Goal: Task Accomplishment & Management: Manage account settings

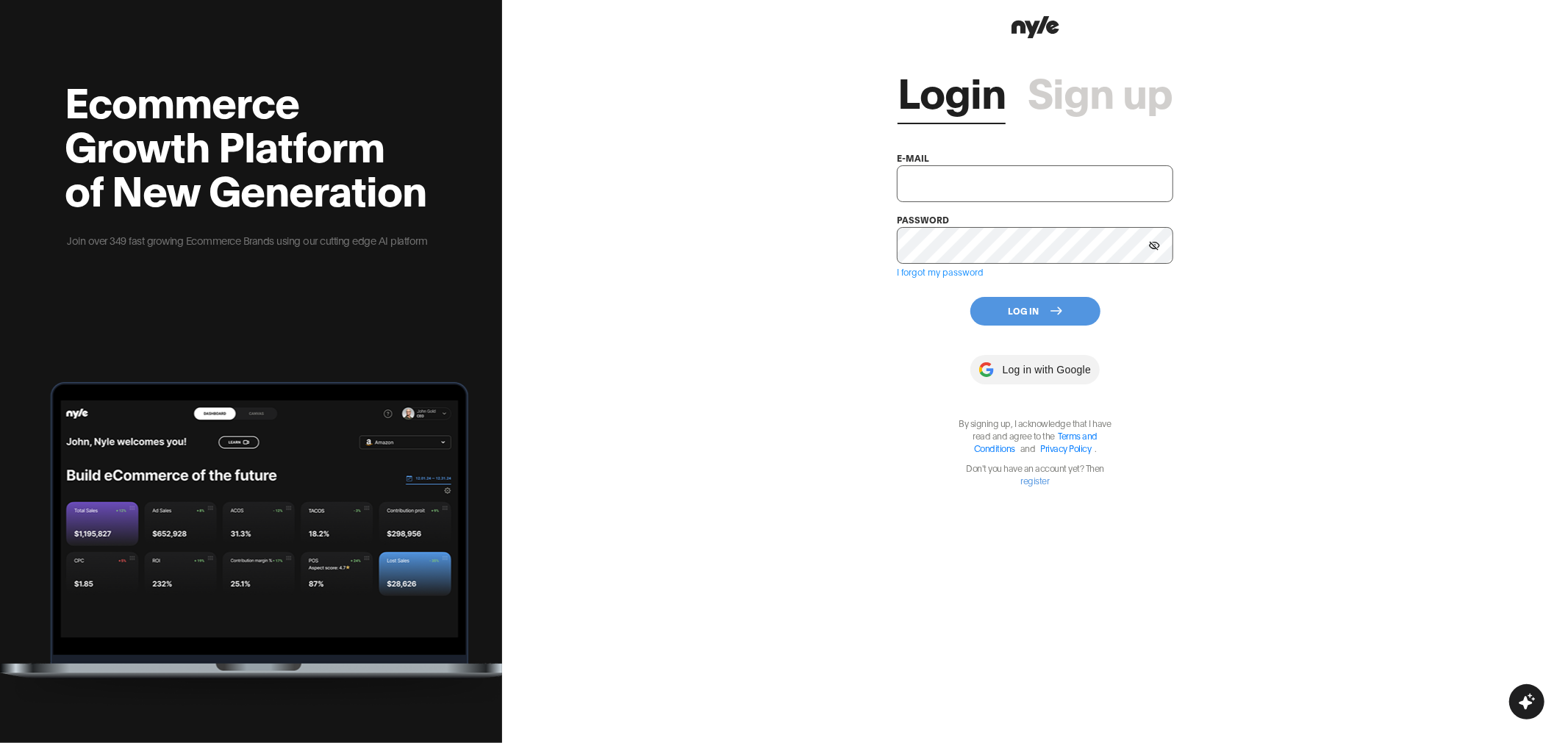
type input "[EMAIL_ADDRESS][PERSON_NAME]"
click at [1023, 309] on button "Log In" at bounding box center [1035, 311] width 130 height 29
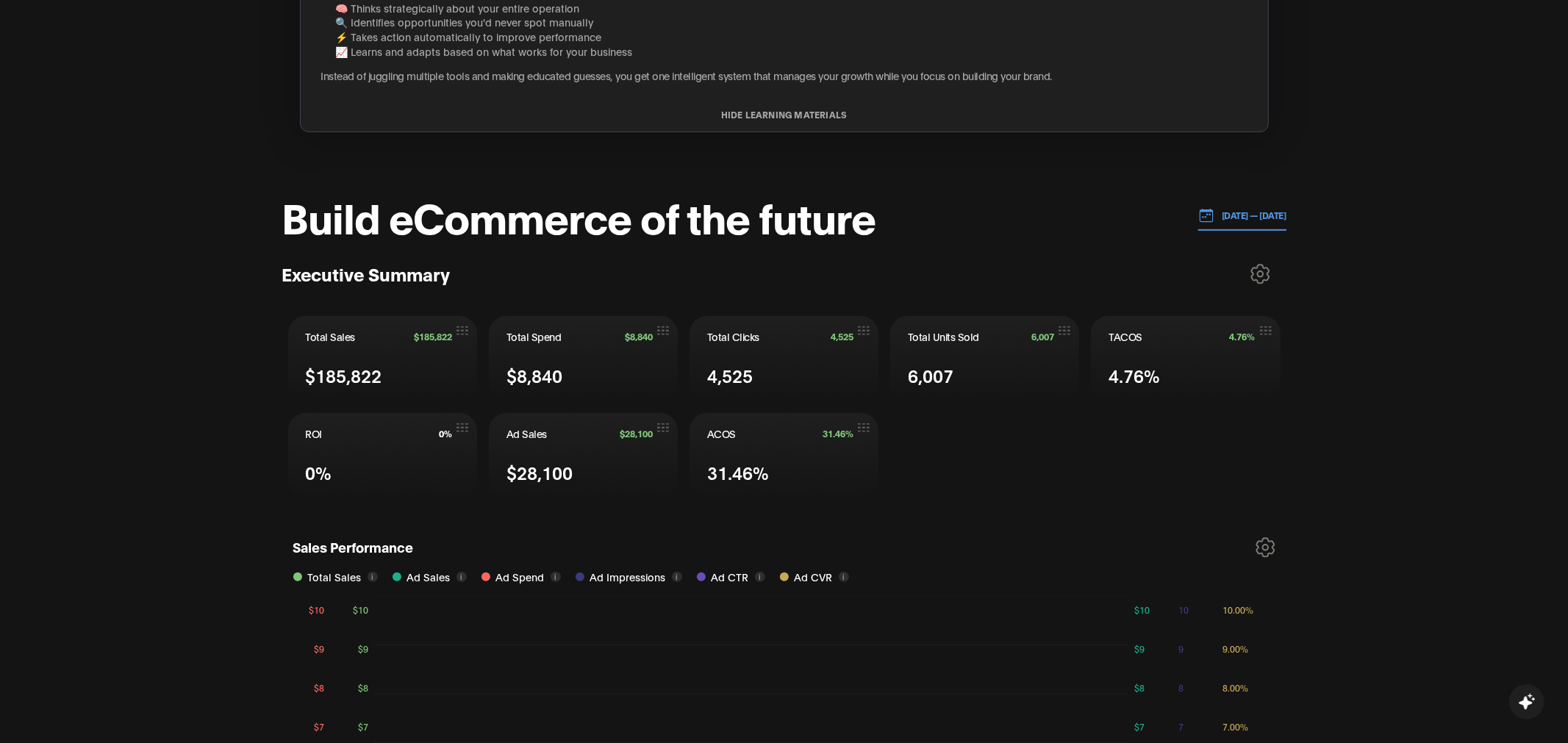
scroll to position [413, 0]
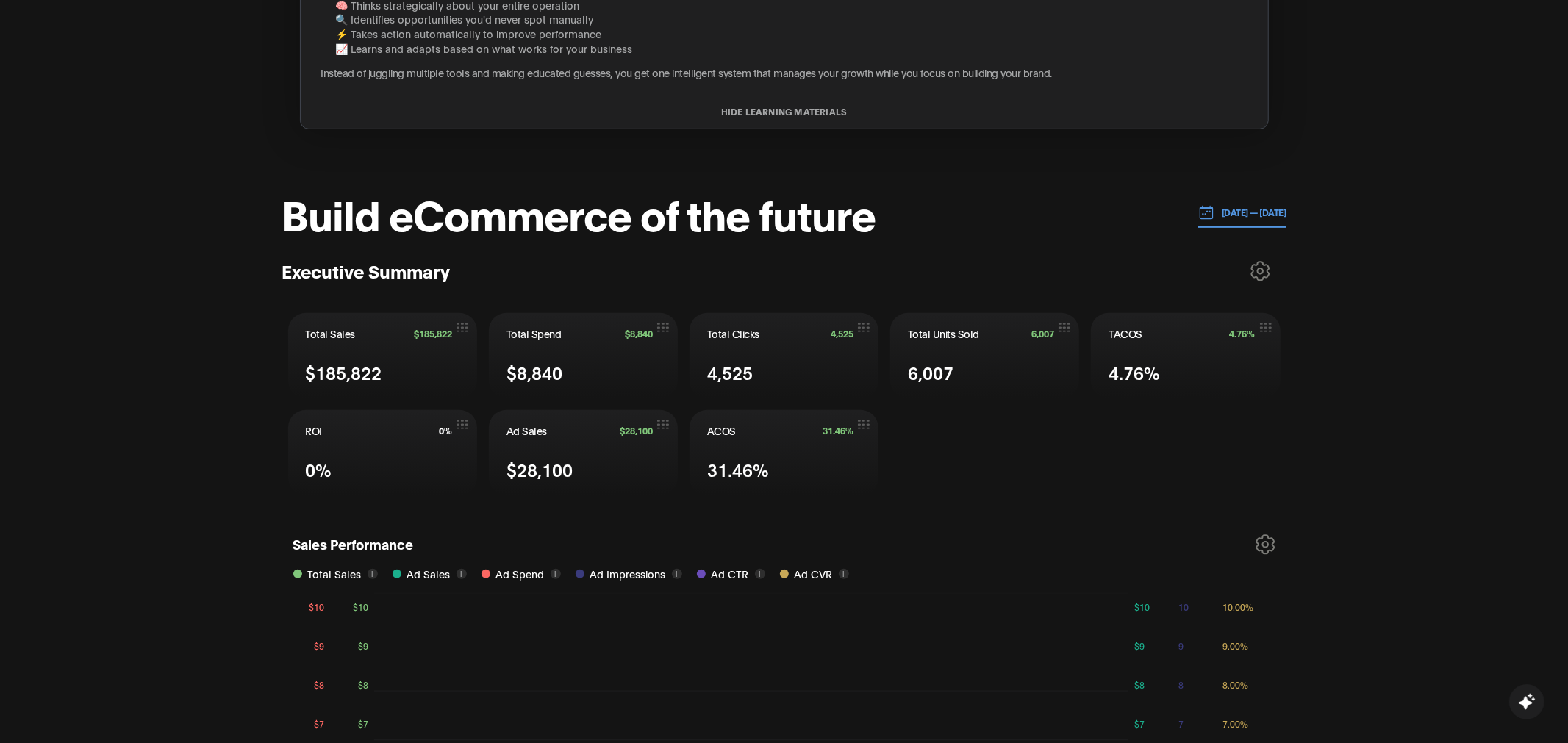
click at [1214, 208] on p "[DATE] — [DATE]" at bounding box center [1250, 212] width 72 height 13
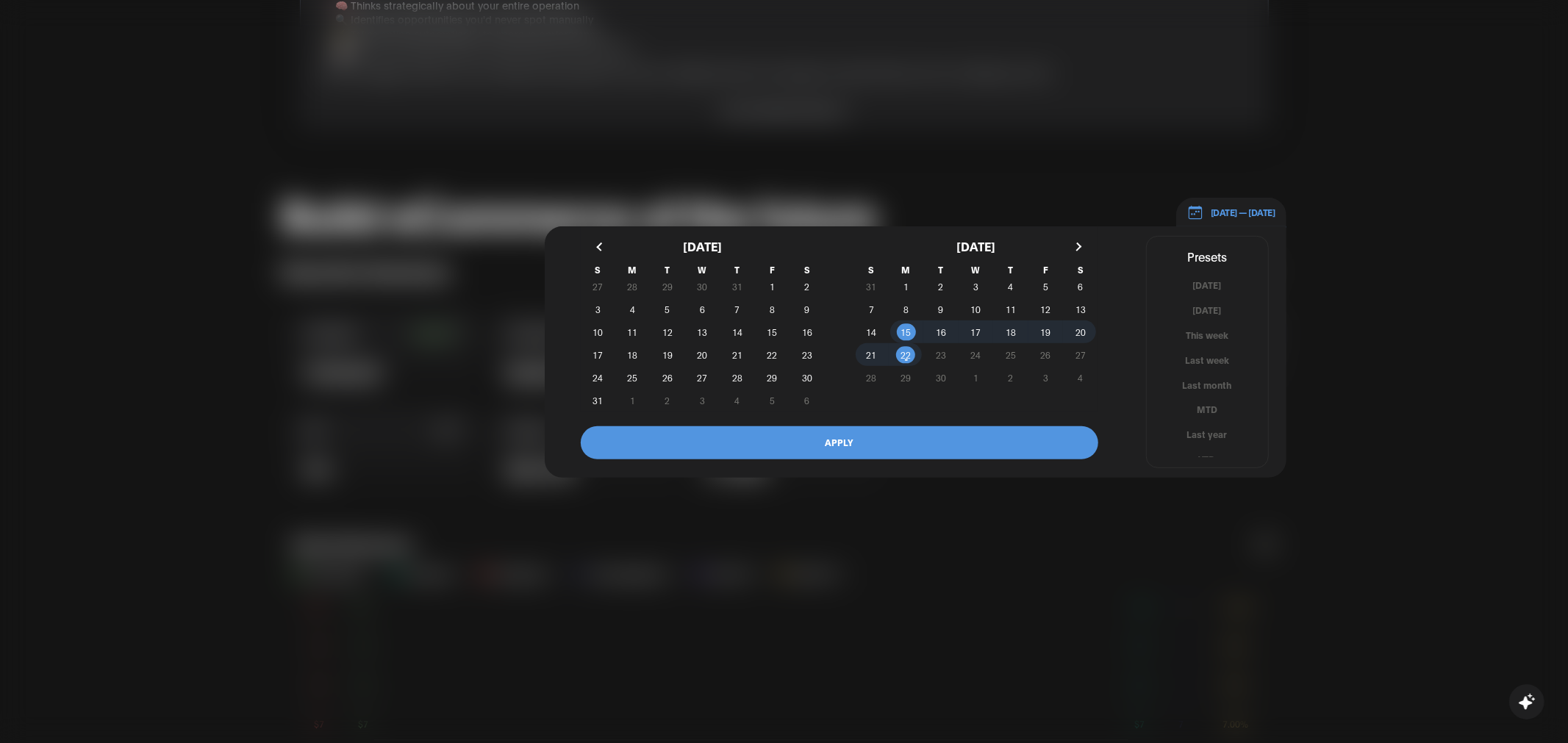
click at [949, 189] on div at bounding box center [784, 371] width 1568 height 743
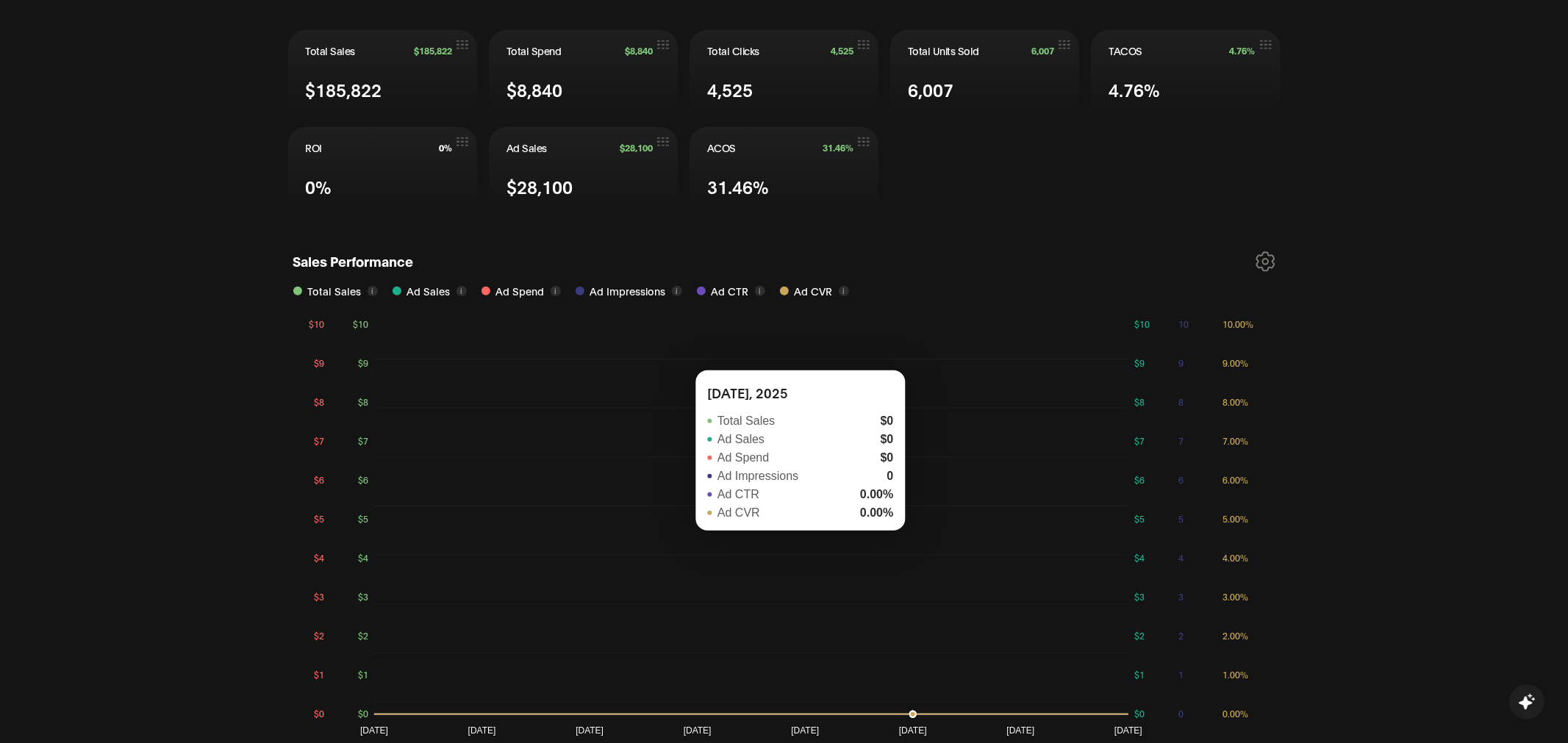
scroll to position [597, 0]
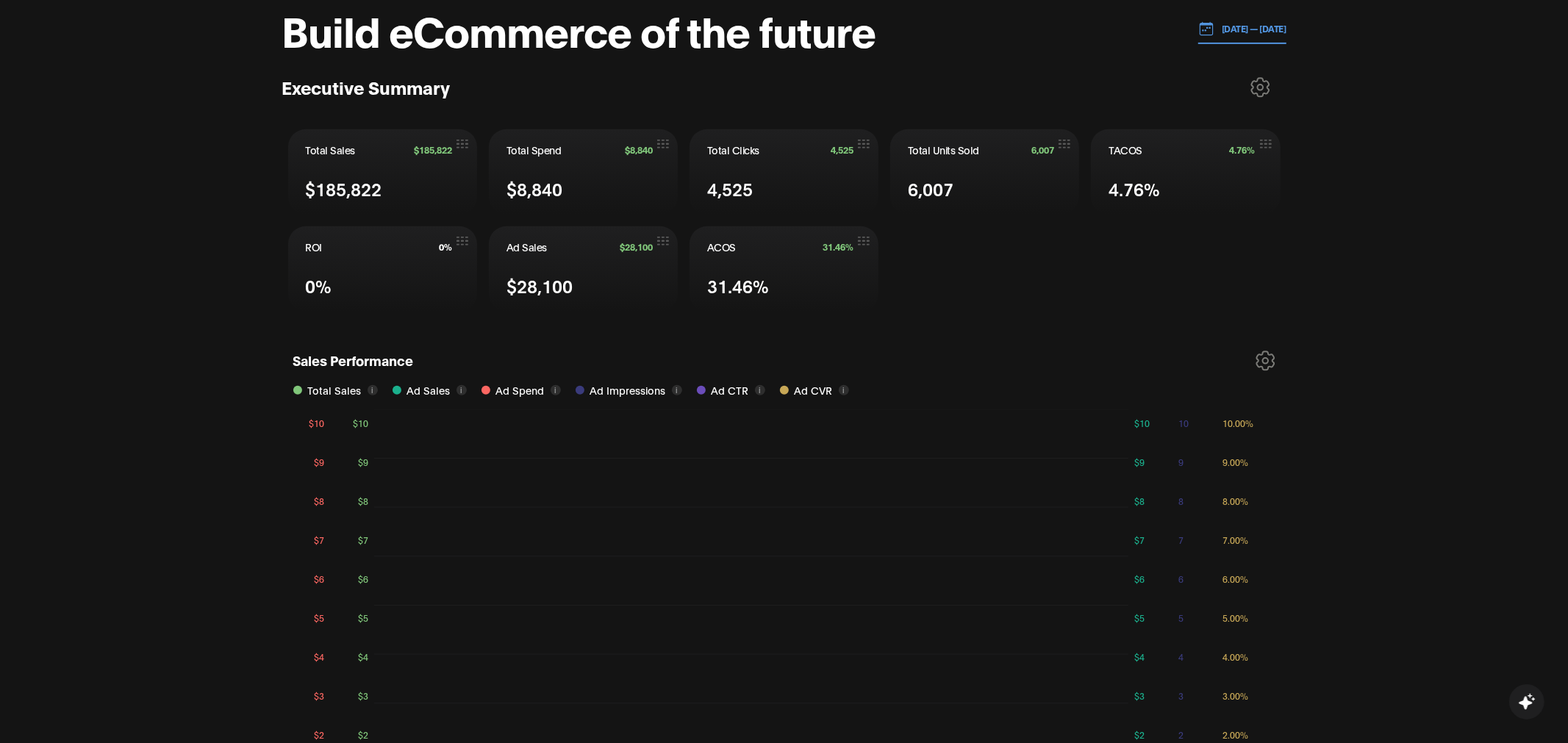
click at [1214, 26] on p "[DATE] — [DATE]" at bounding box center [1250, 28] width 72 height 13
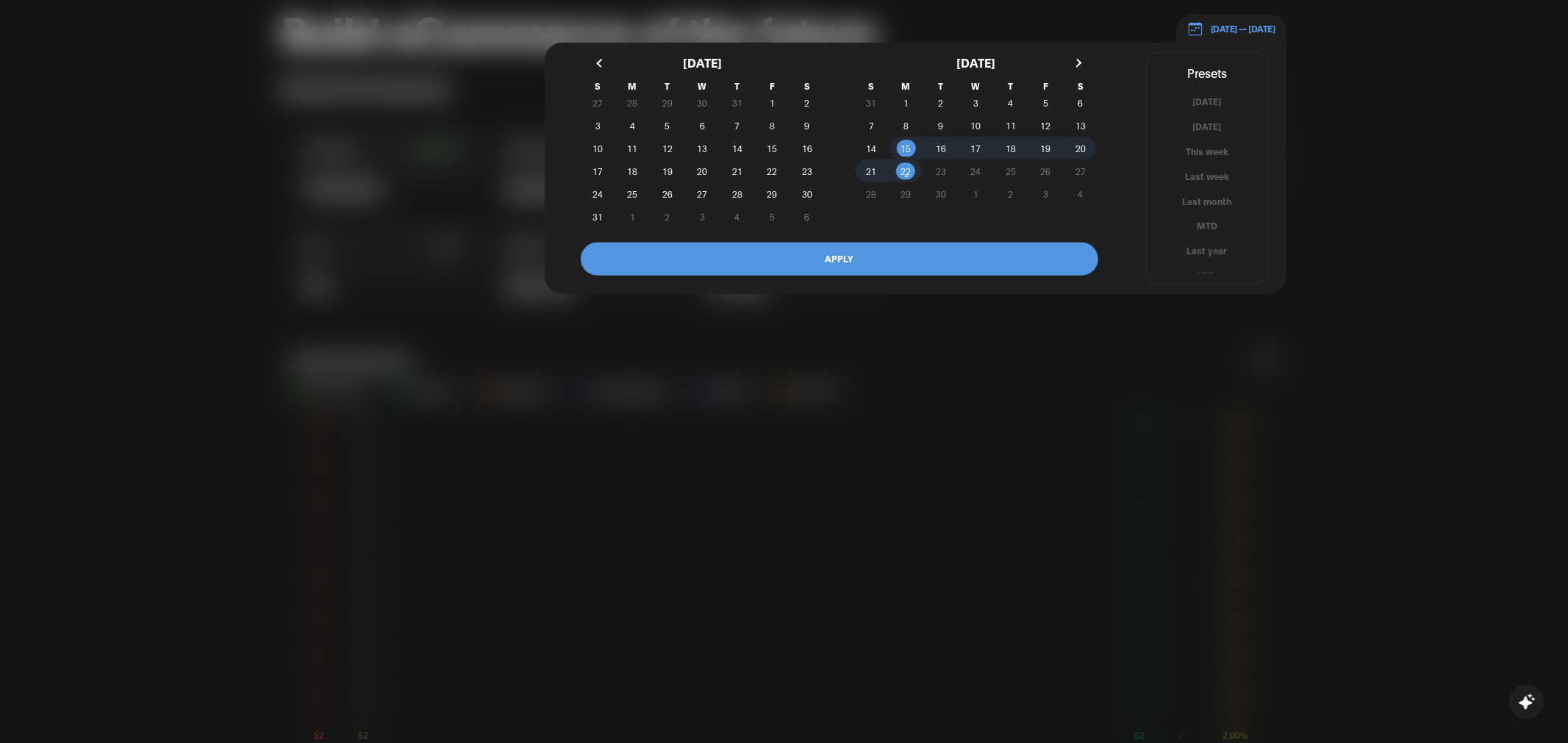
scroll to position [8, 0]
click at [1204, 262] on button "YTD" at bounding box center [1207, 268] width 121 height 14
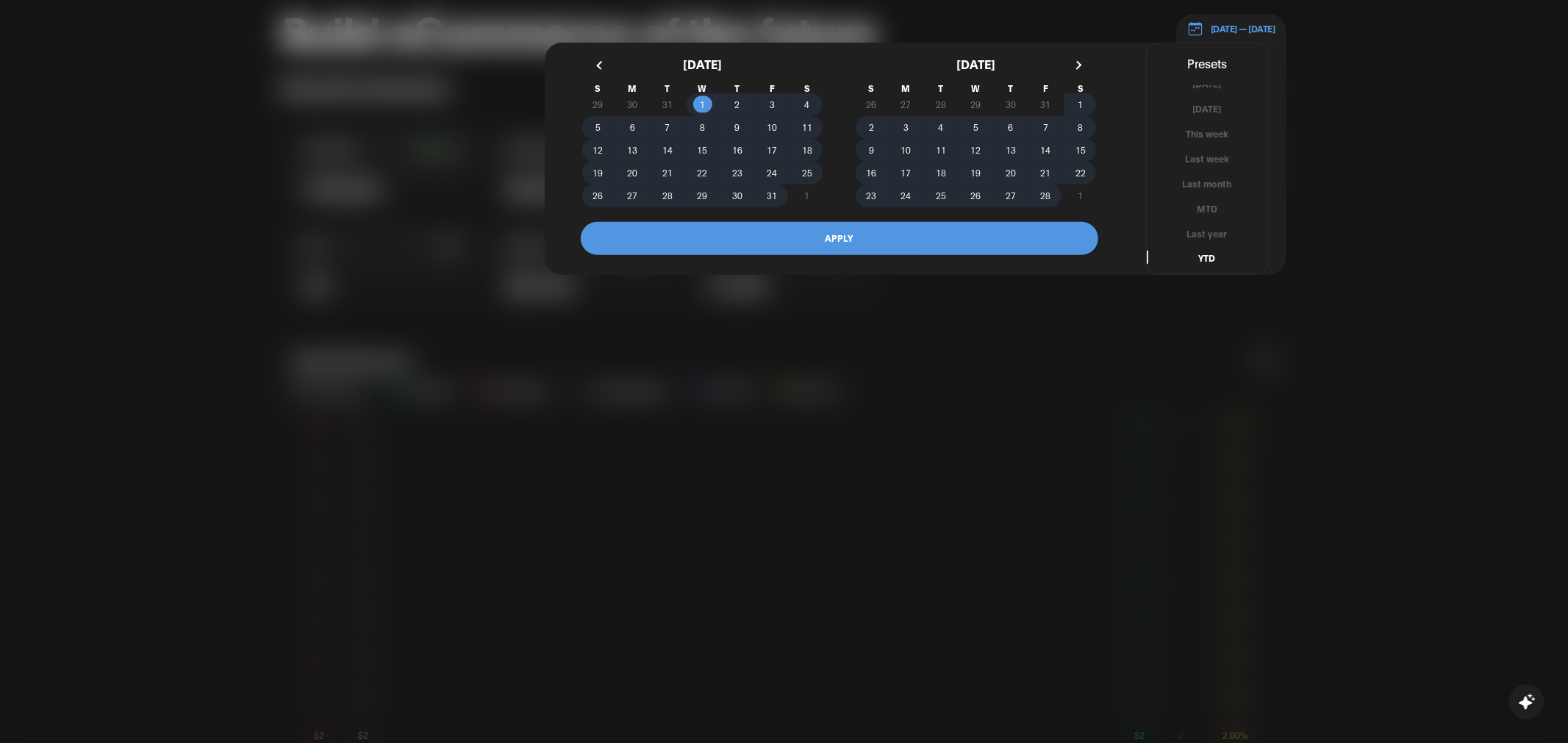
click at [836, 234] on button "APPLY" at bounding box center [839, 239] width 517 height 33
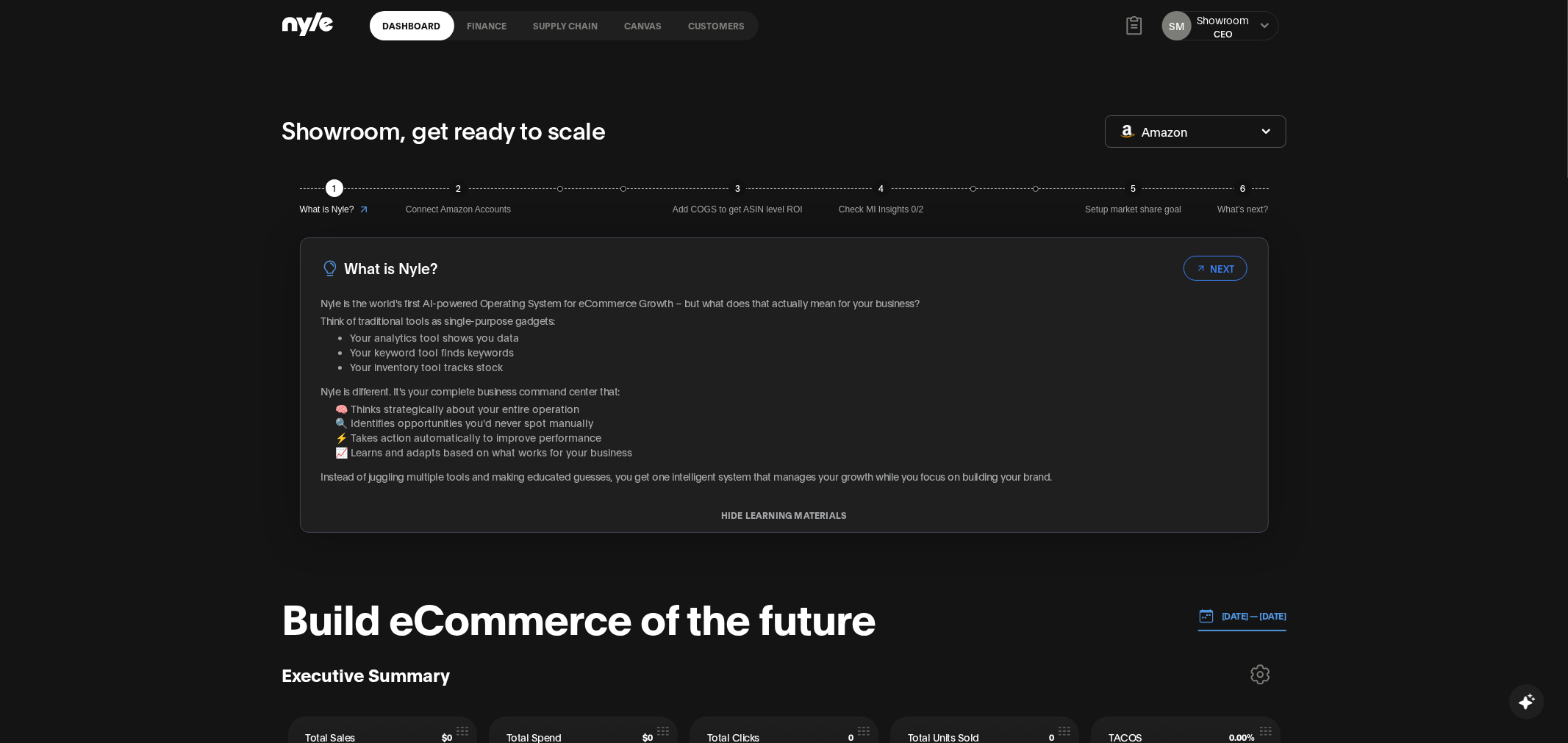
scroll to position [3, 0]
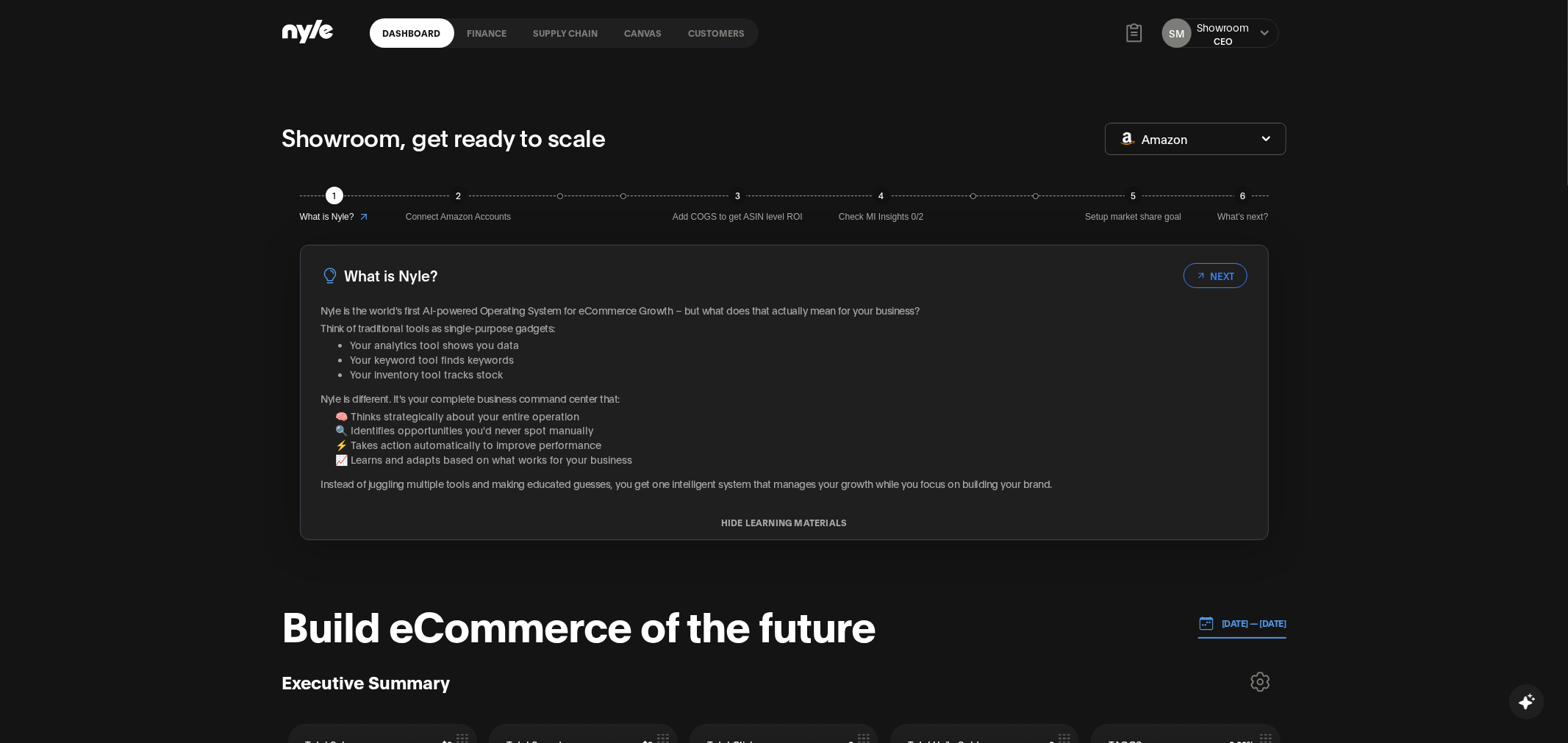
click at [734, 36] on link "Customers" at bounding box center [717, 33] width 83 height 29
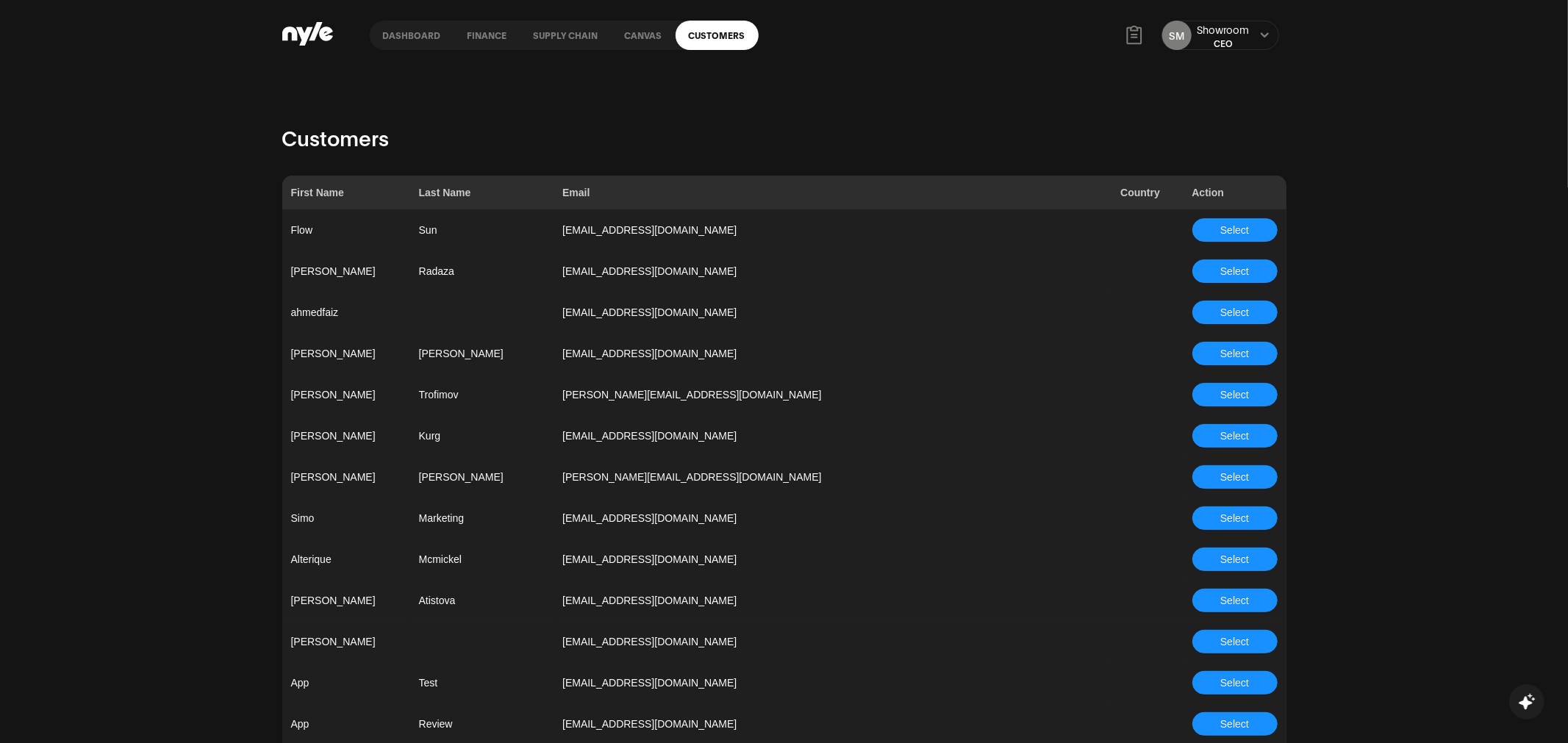
click at [1251, 518] on button "Select" at bounding box center [1234, 518] width 86 height 23
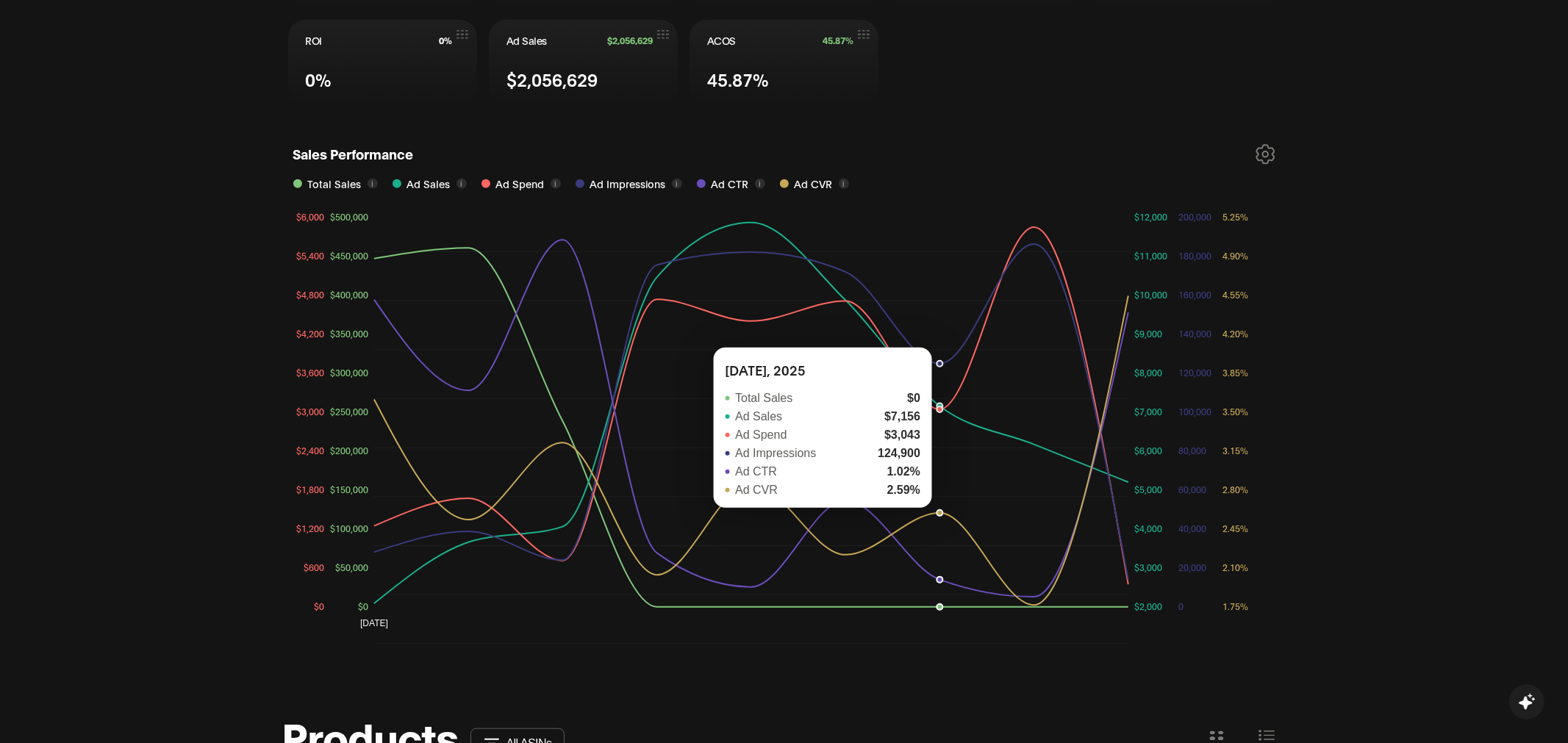
scroll to position [774, 0]
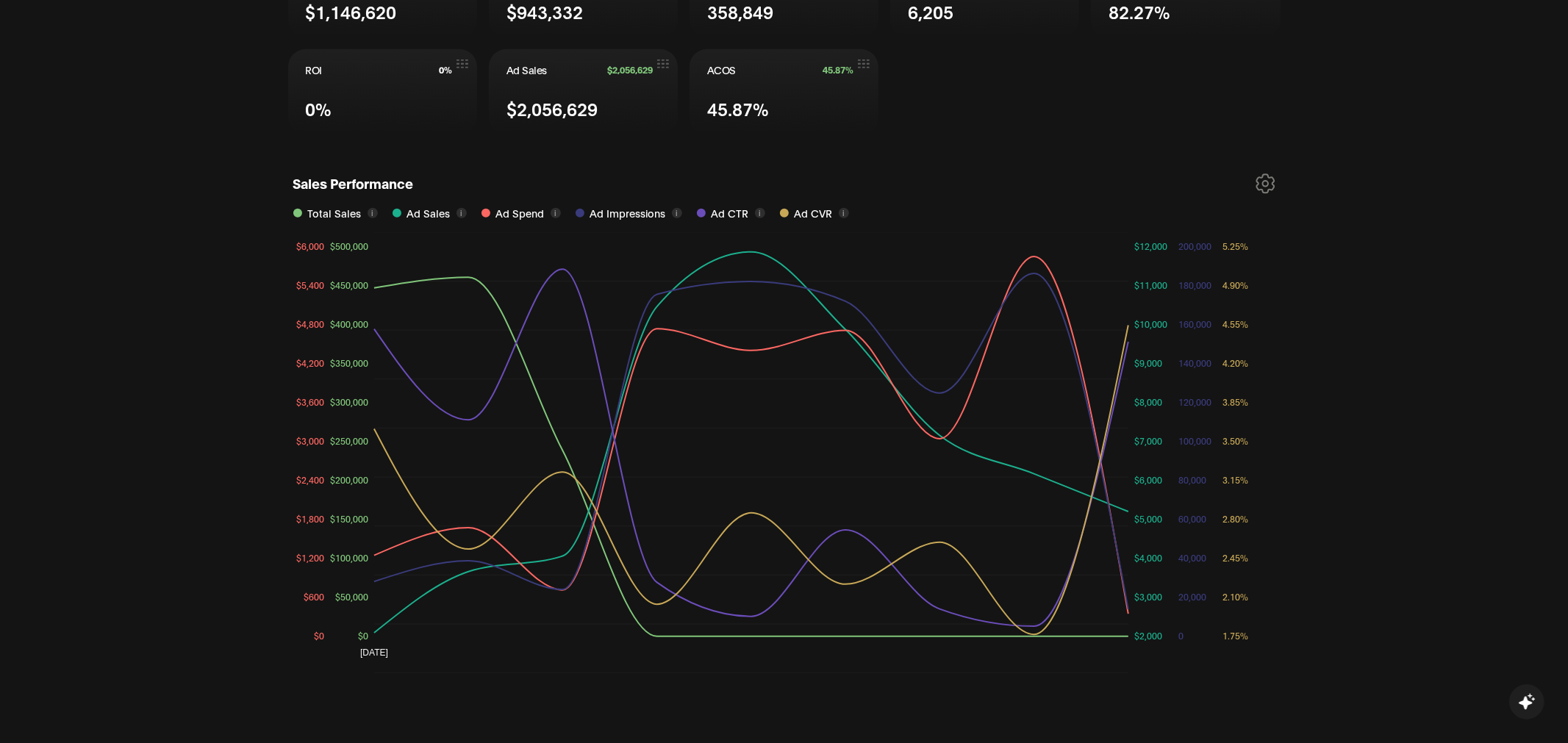
click at [1275, 185] on div "Sales Performance Total Sales i Ad Sales i Ad Spend i Ad Impressions i Ad CTR i…" at bounding box center [784, 420] width 1004 height 515
click at [1267, 184] on icon at bounding box center [1264, 183] width 17 height 18
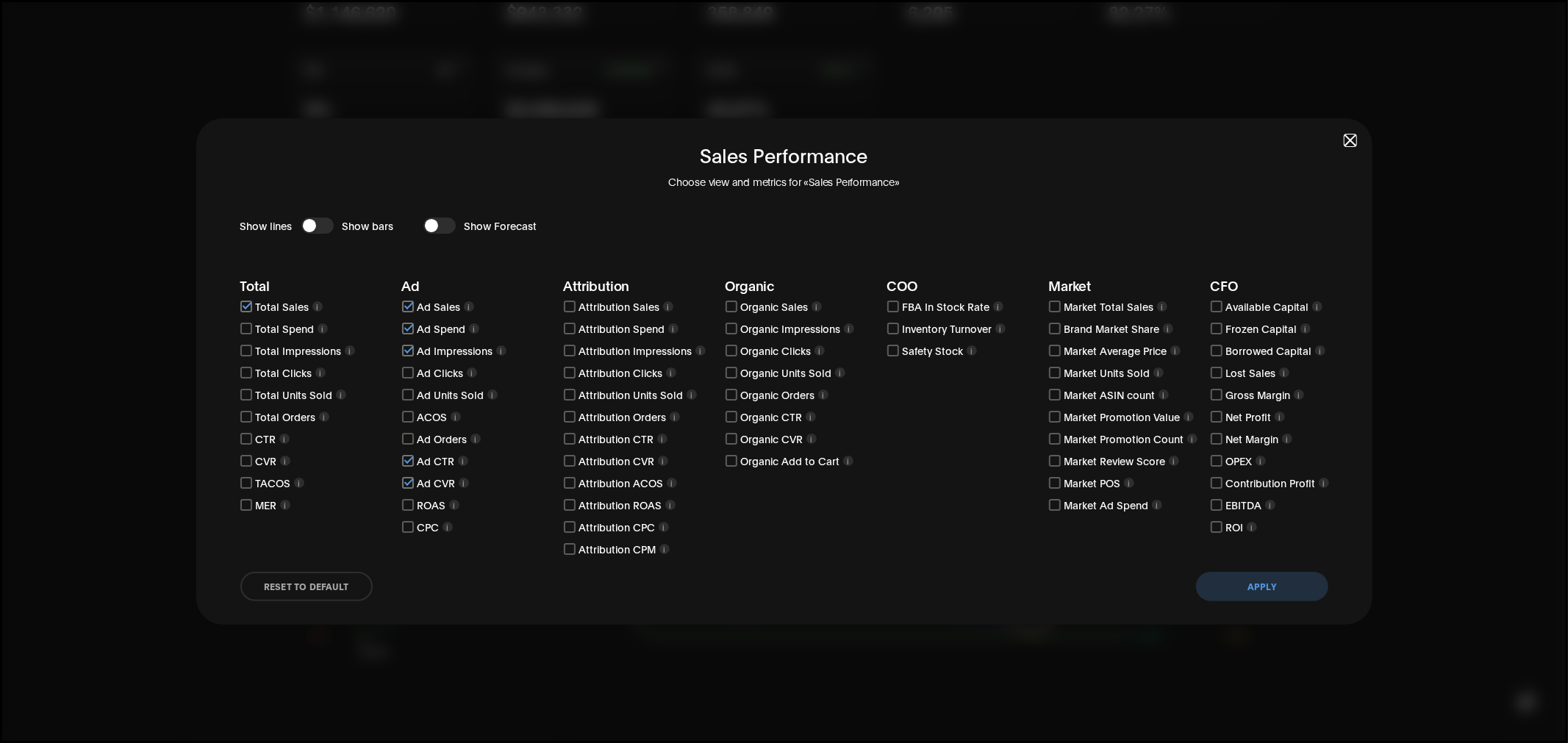
click at [404, 418] on input "checkbox" at bounding box center [408, 417] width 12 height 12
checkbox input "true"
click at [407, 463] on input "checkbox" at bounding box center [408, 461] width 12 height 12
checkbox input "false"
click at [1261, 591] on button "Apply" at bounding box center [1262, 586] width 132 height 29
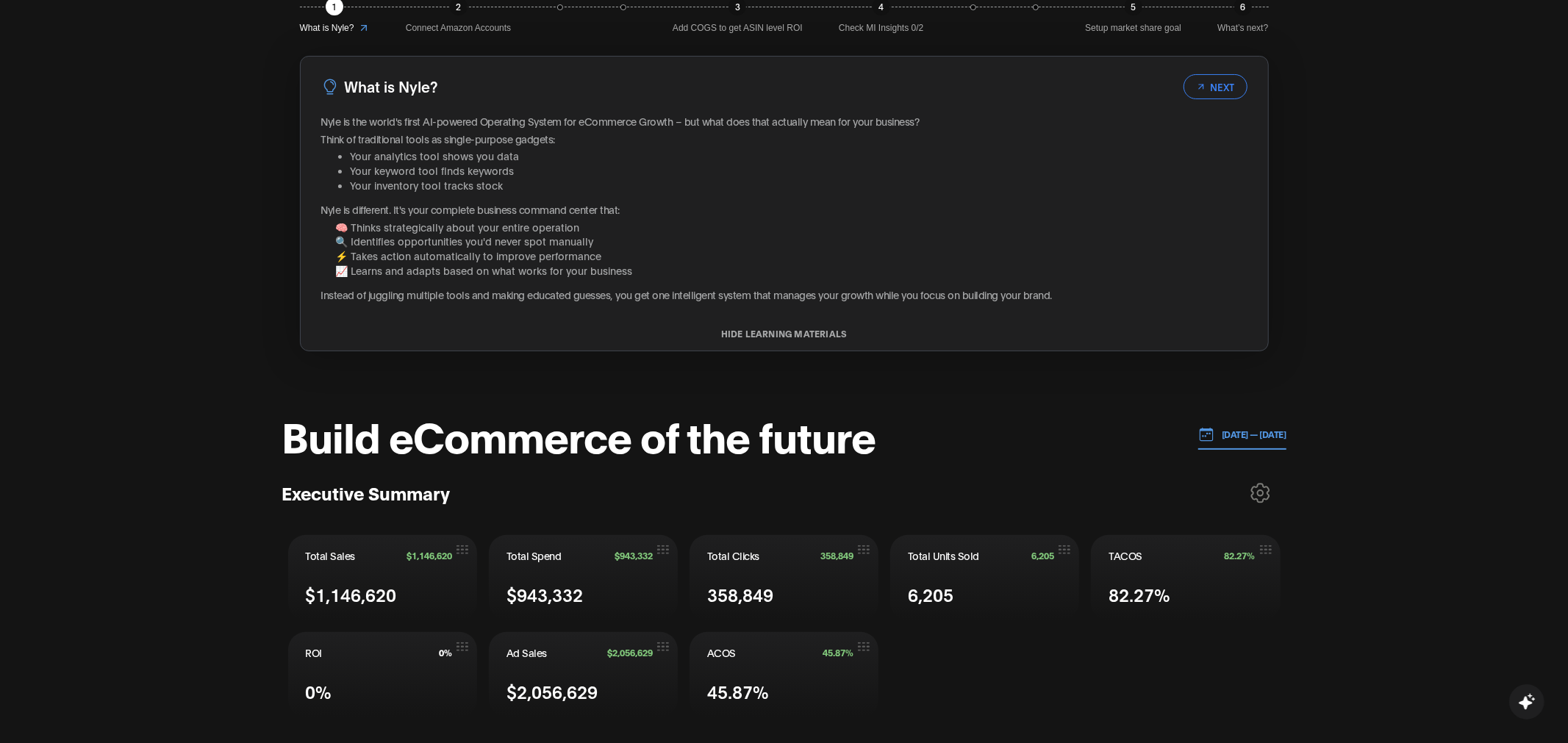
scroll to position [0, 0]
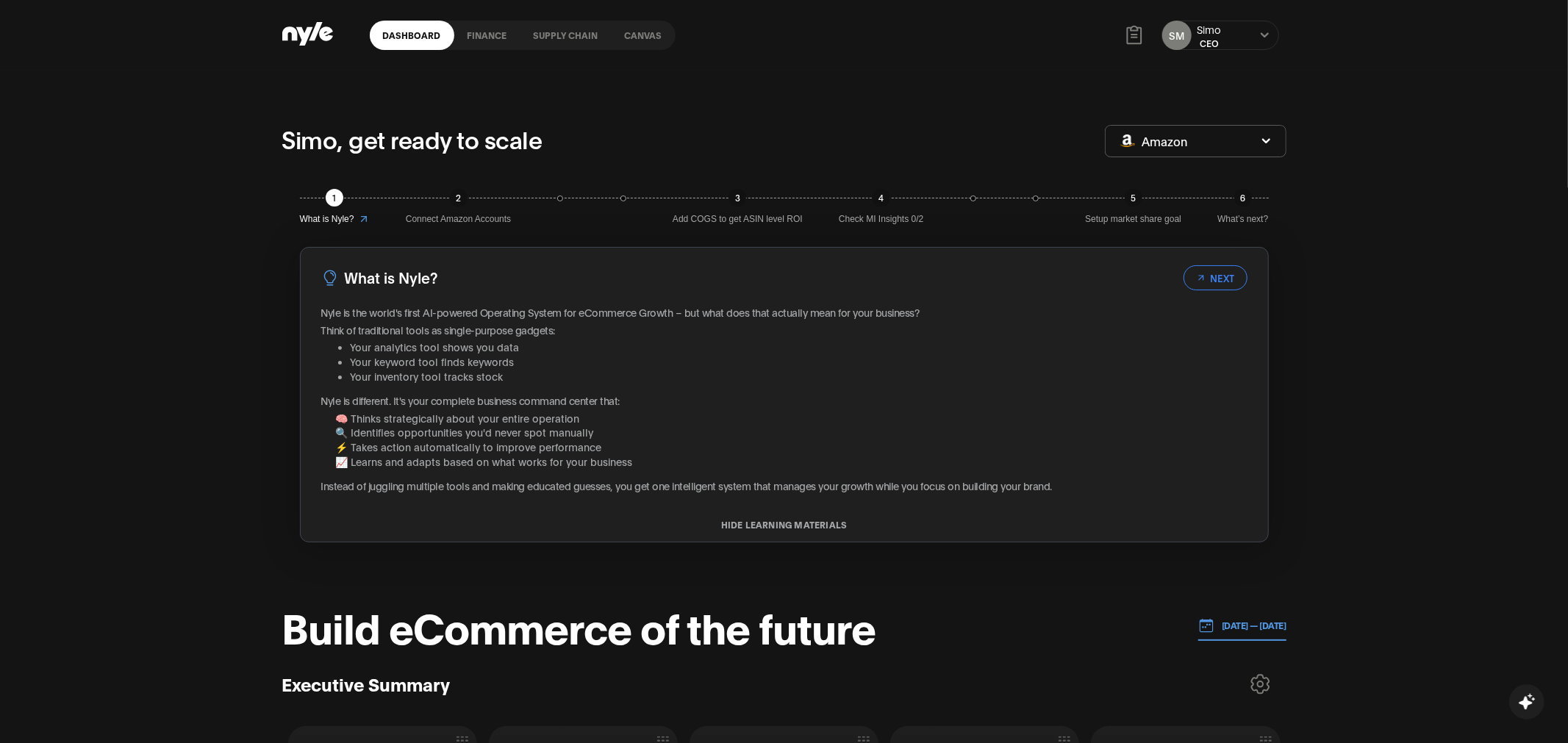
click at [643, 29] on link "Canvas" at bounding box center [643, 35] width 64 height 29
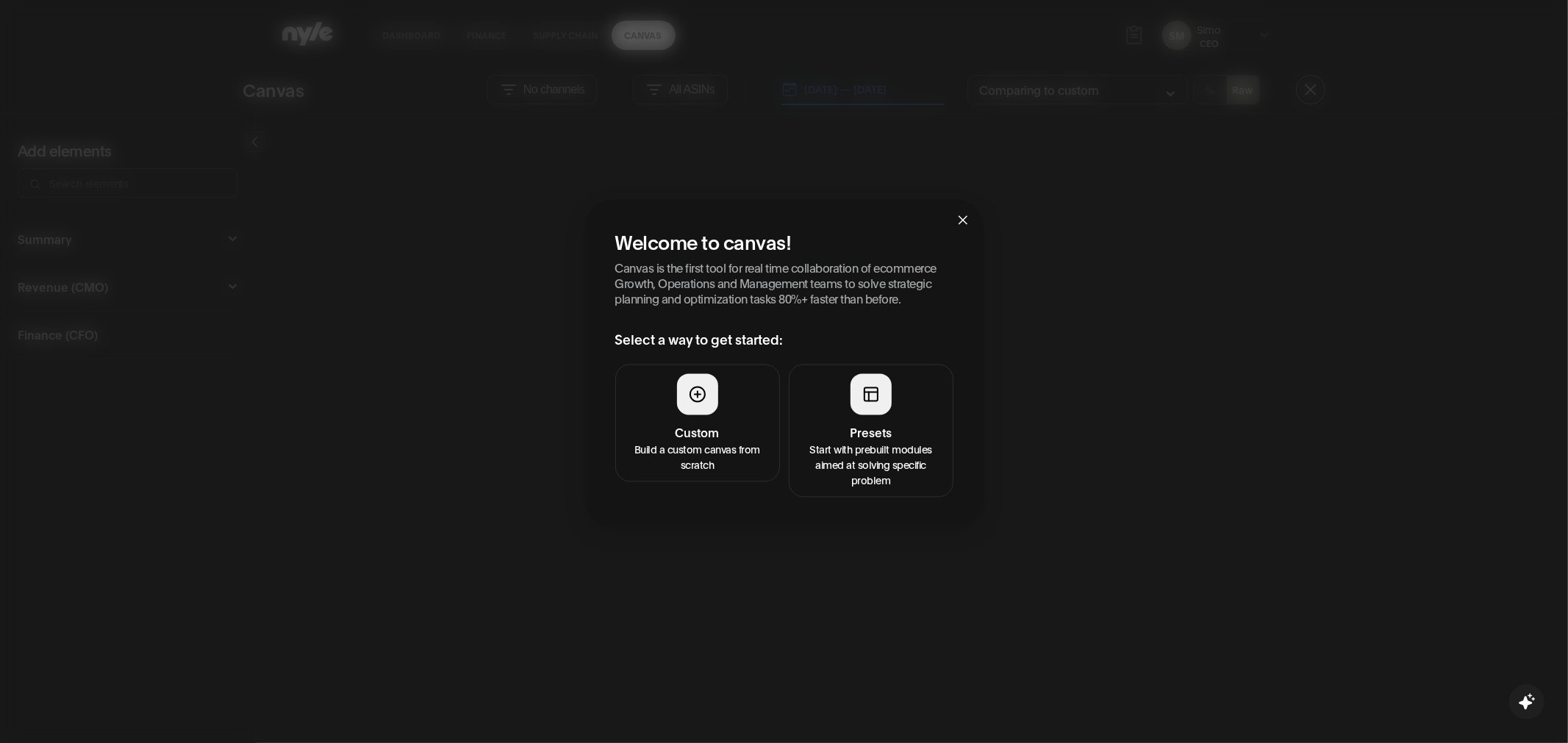
click at [877, 422] on button "Presets Start with prebuilt modules aimed at solving specific problem" at bounding box center [871, 431] width 164 height 133
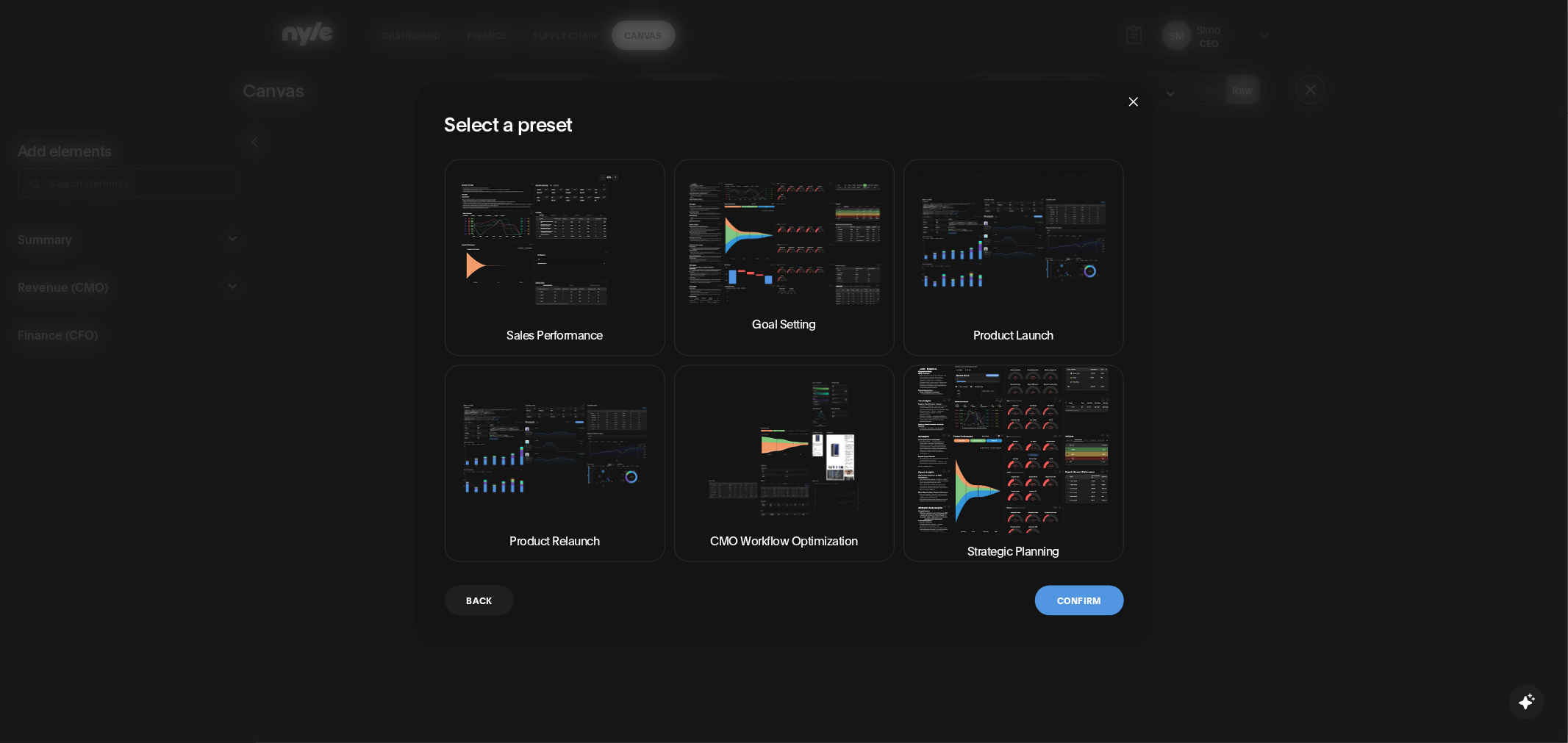
click at [964, 482] on img at bounding box center [1014, 449] width 195 height 167
click at [1071, 590] on button "Confirm" at bounding box center [1078, 599] width 88 height 30
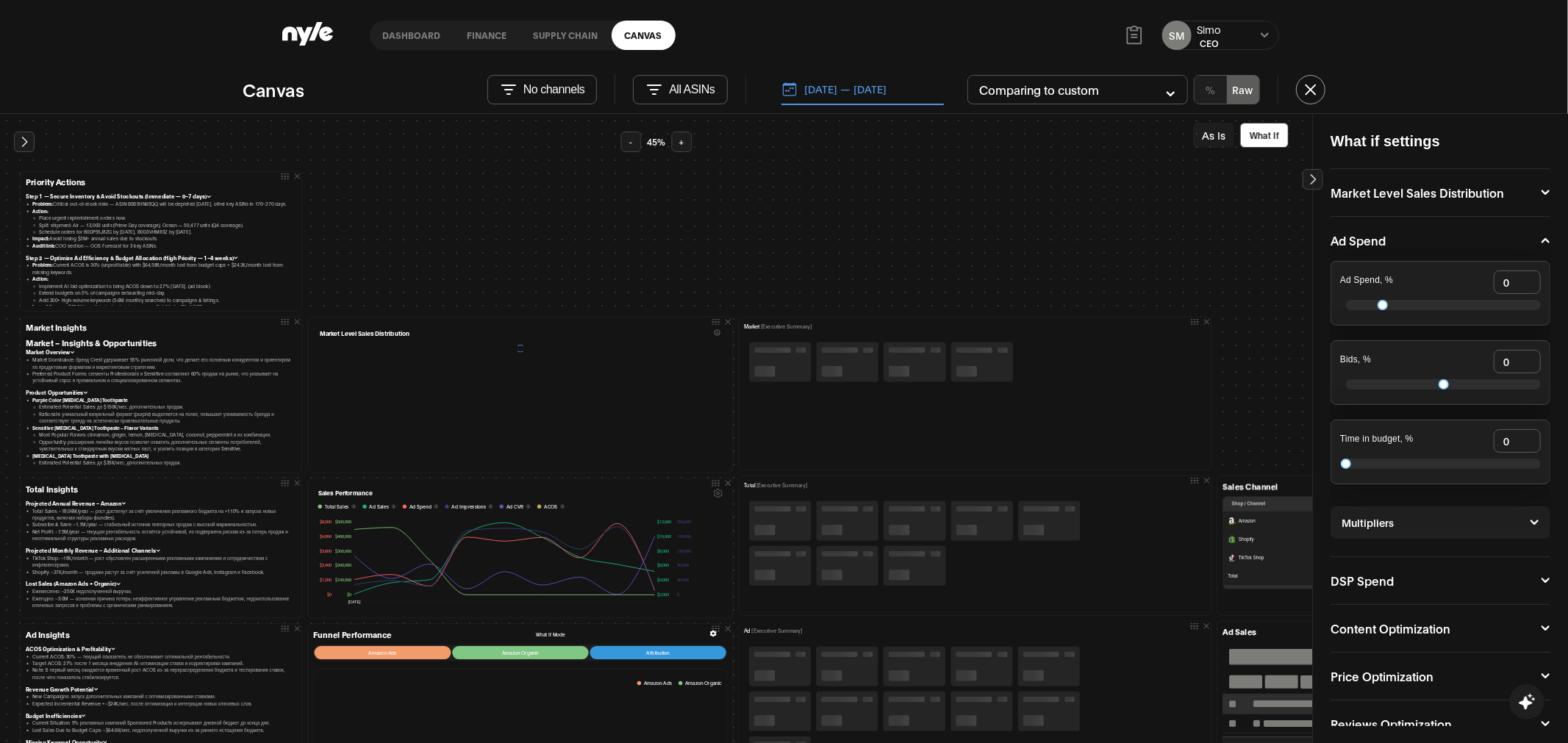
scroll to position [19, 0]
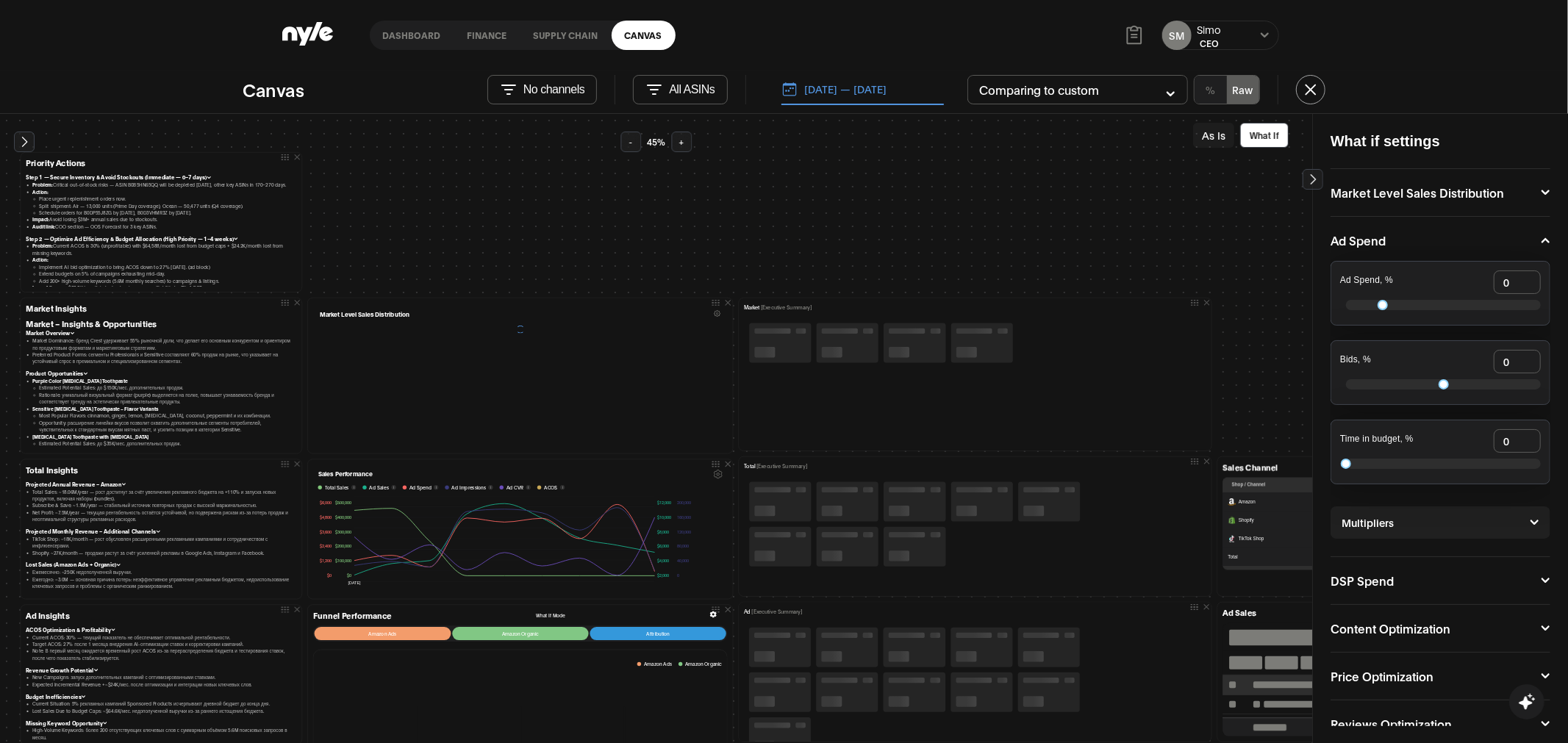
click at [714, 471] on icon at bounding box center [718, 474] width 8 height 8
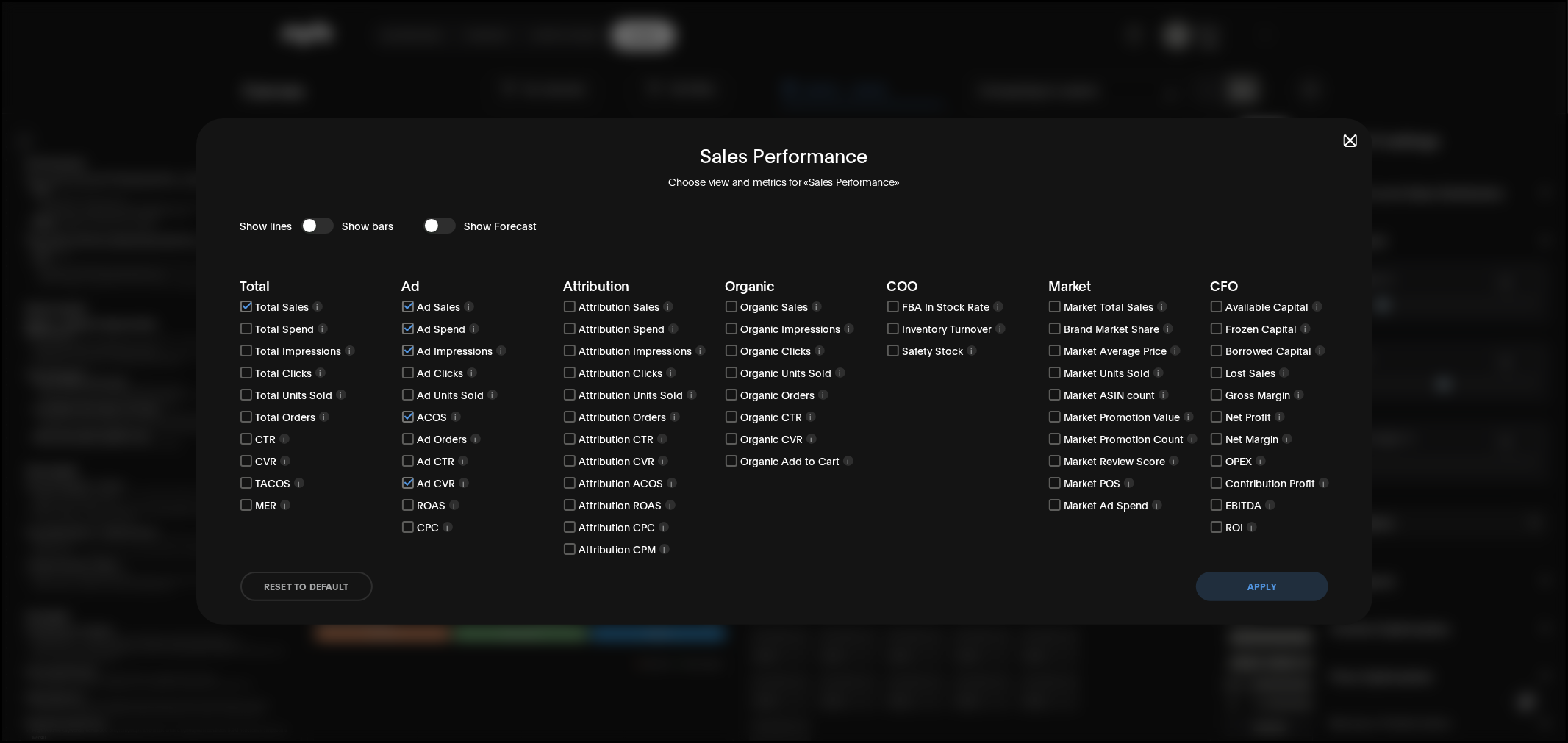
click at [410, 483] on input "checkbox" at bounding box center [408, 484] width 12 height 12
checkbox input "false"
click at [404, 345] on input "checkbox" at bounding box center [408, 351] width 12 height 12
checkbox input "false"
click at [1238, 597] on button "Apply" at bounding box center [1262, 586] width 132 height 29
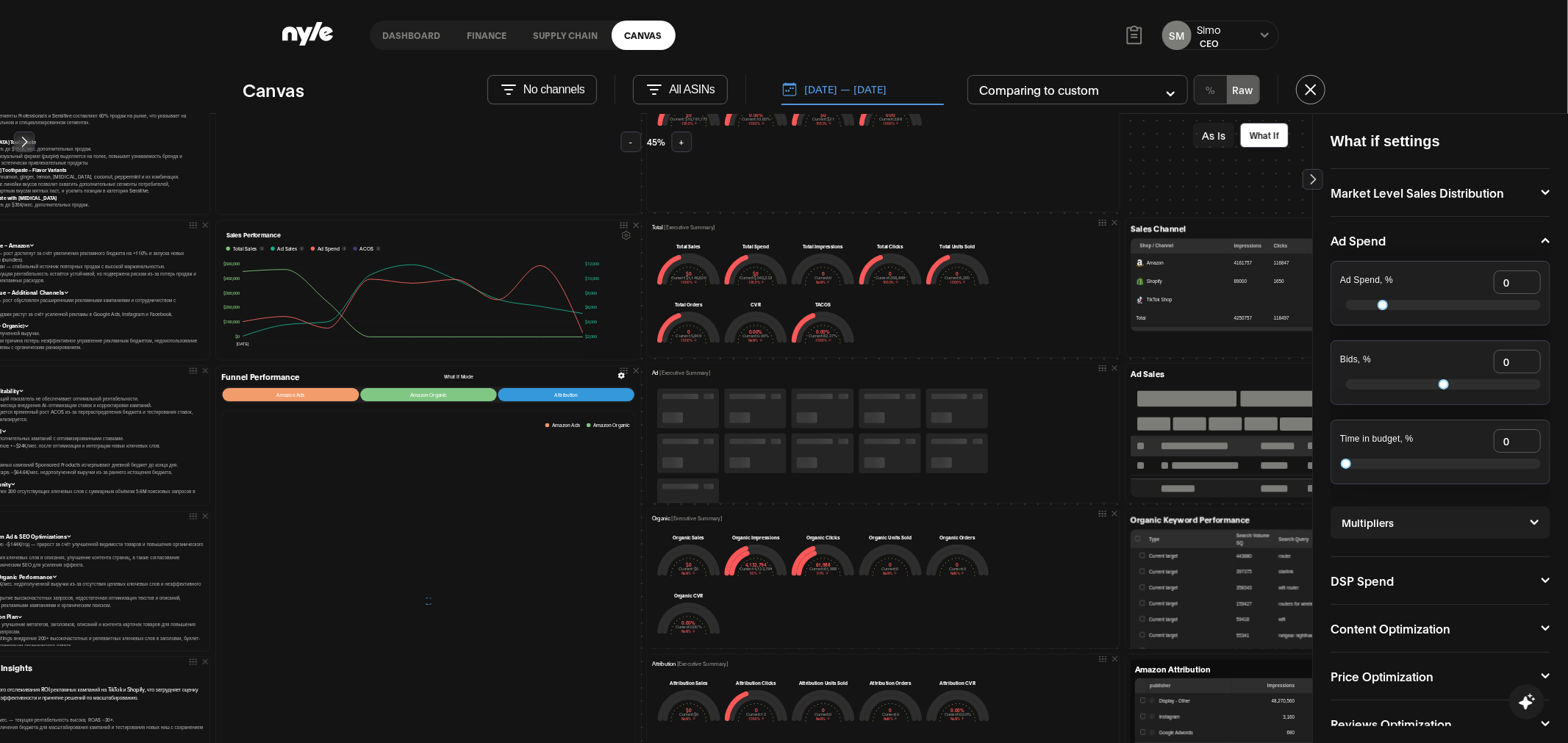
scroll to position [258, 94]
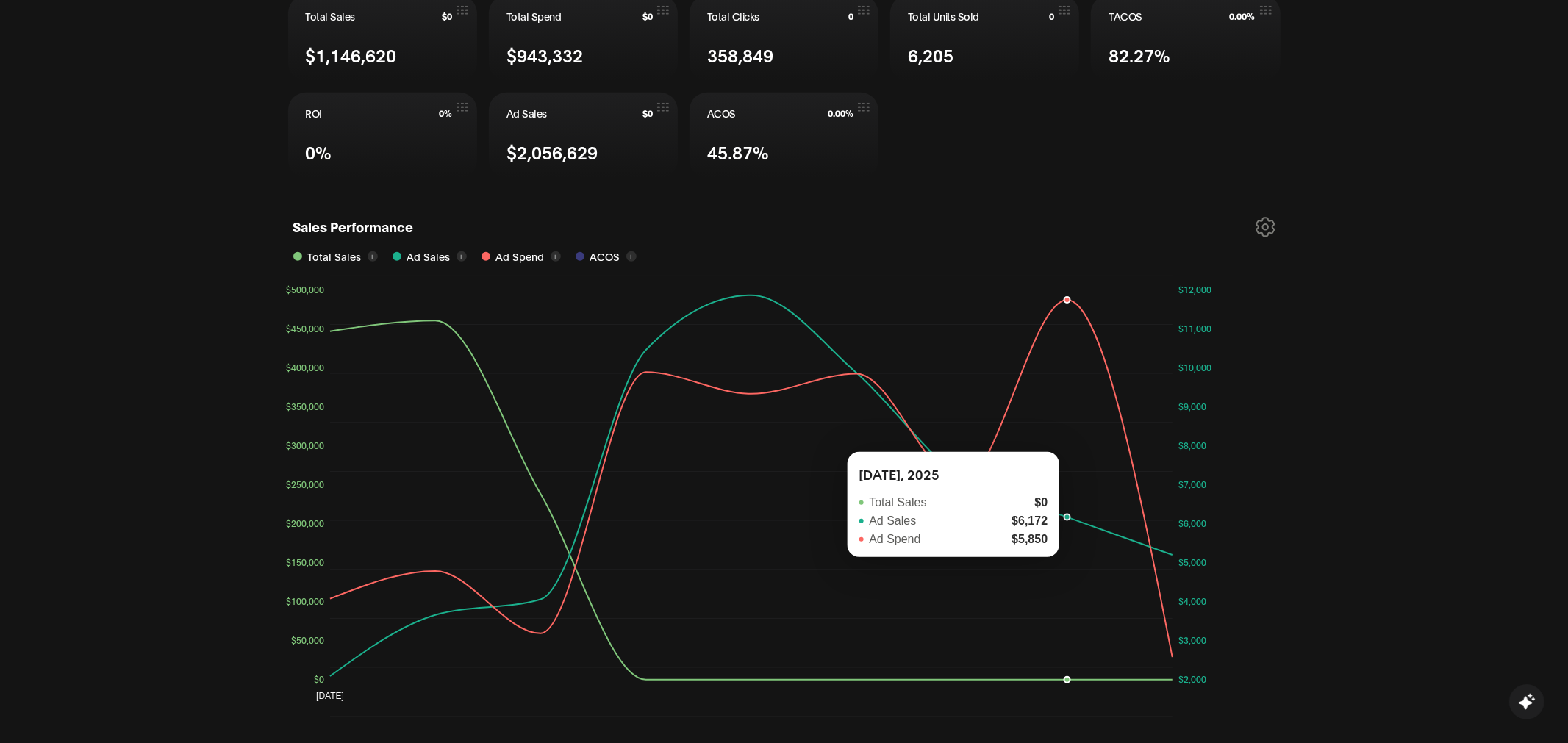
scroll to position [725, 0]
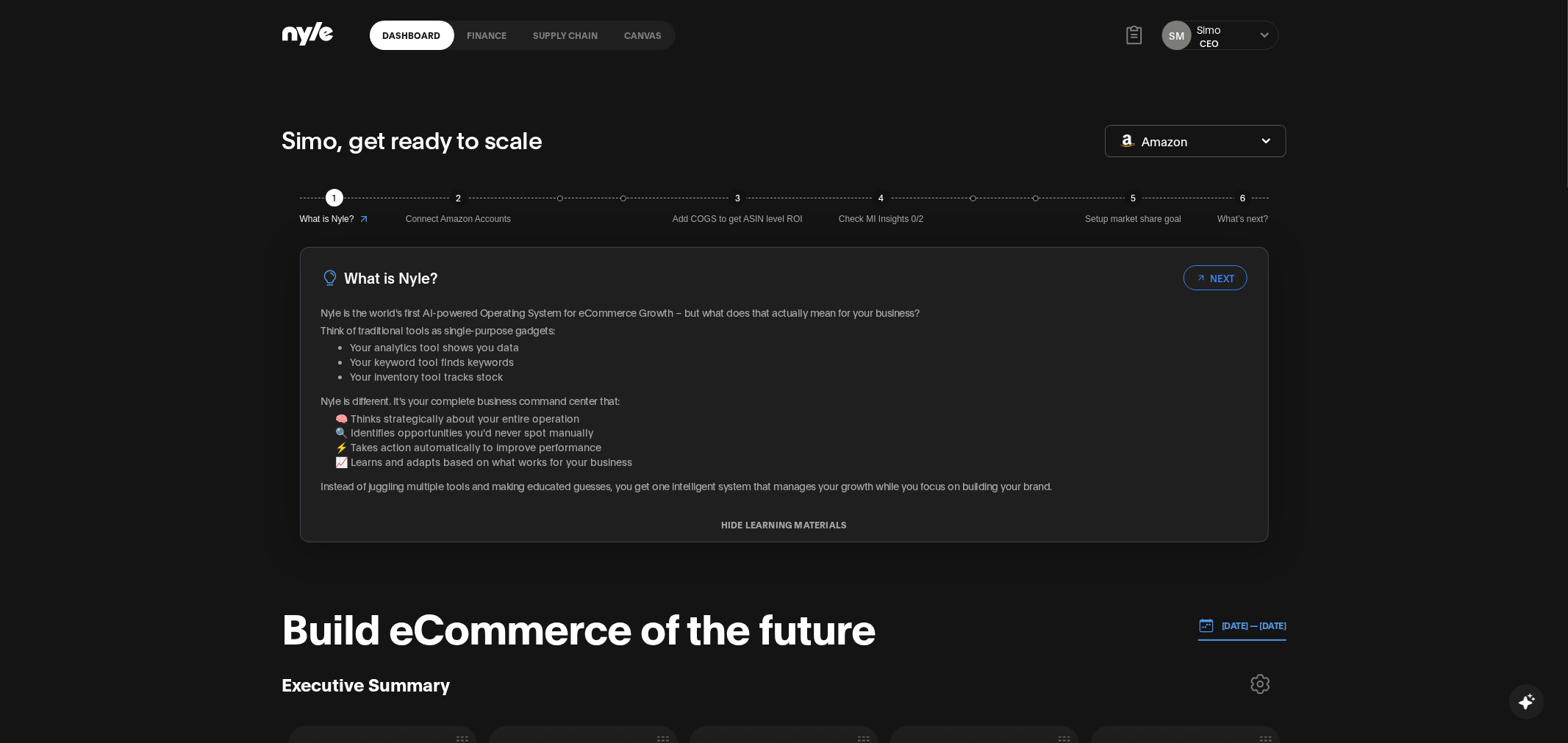
click at [638, 35] on link "Canvas" at bounding box center [643, 35] width 64 height 29
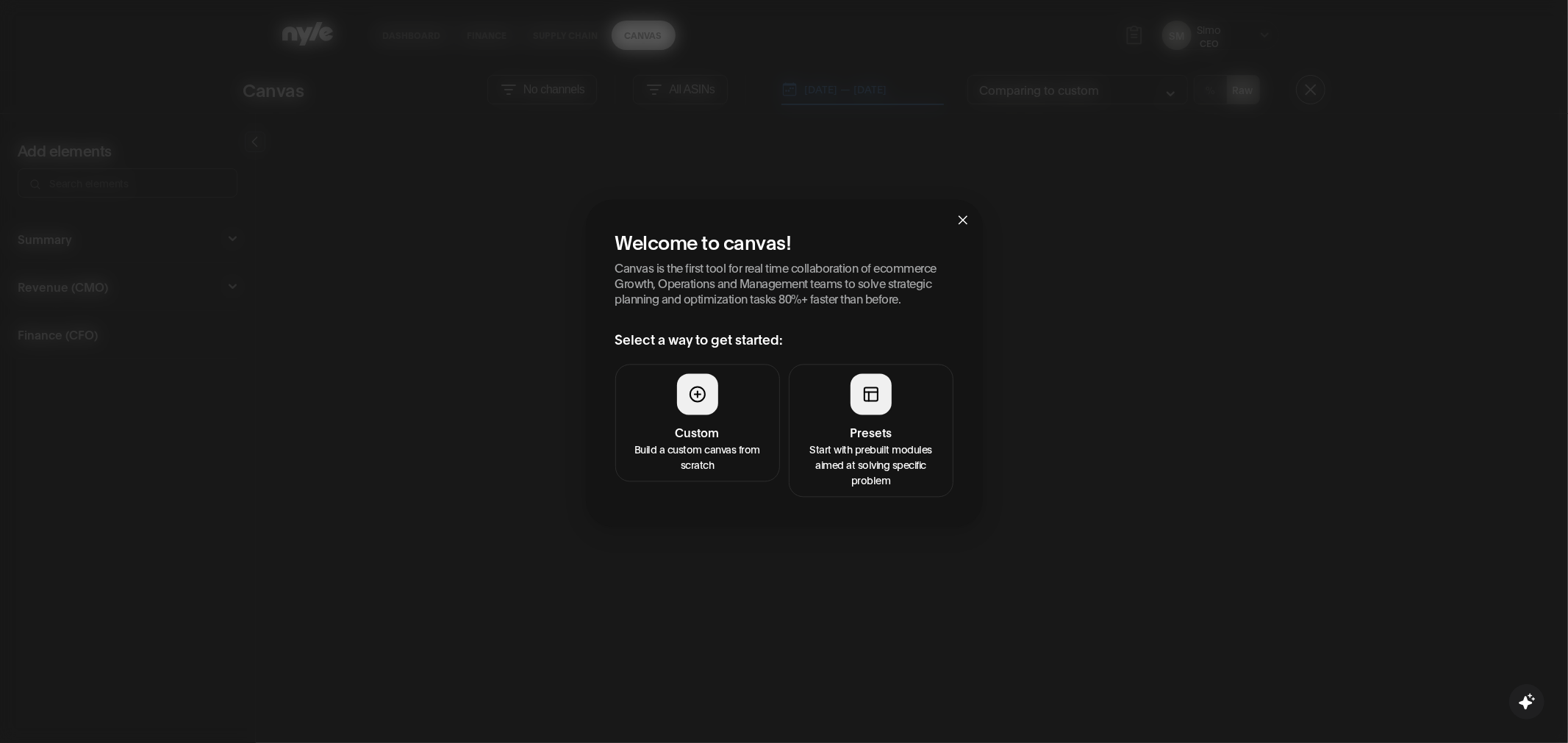
click at [887, 405] on div at bounding box center [871, 394] width 42 height 42
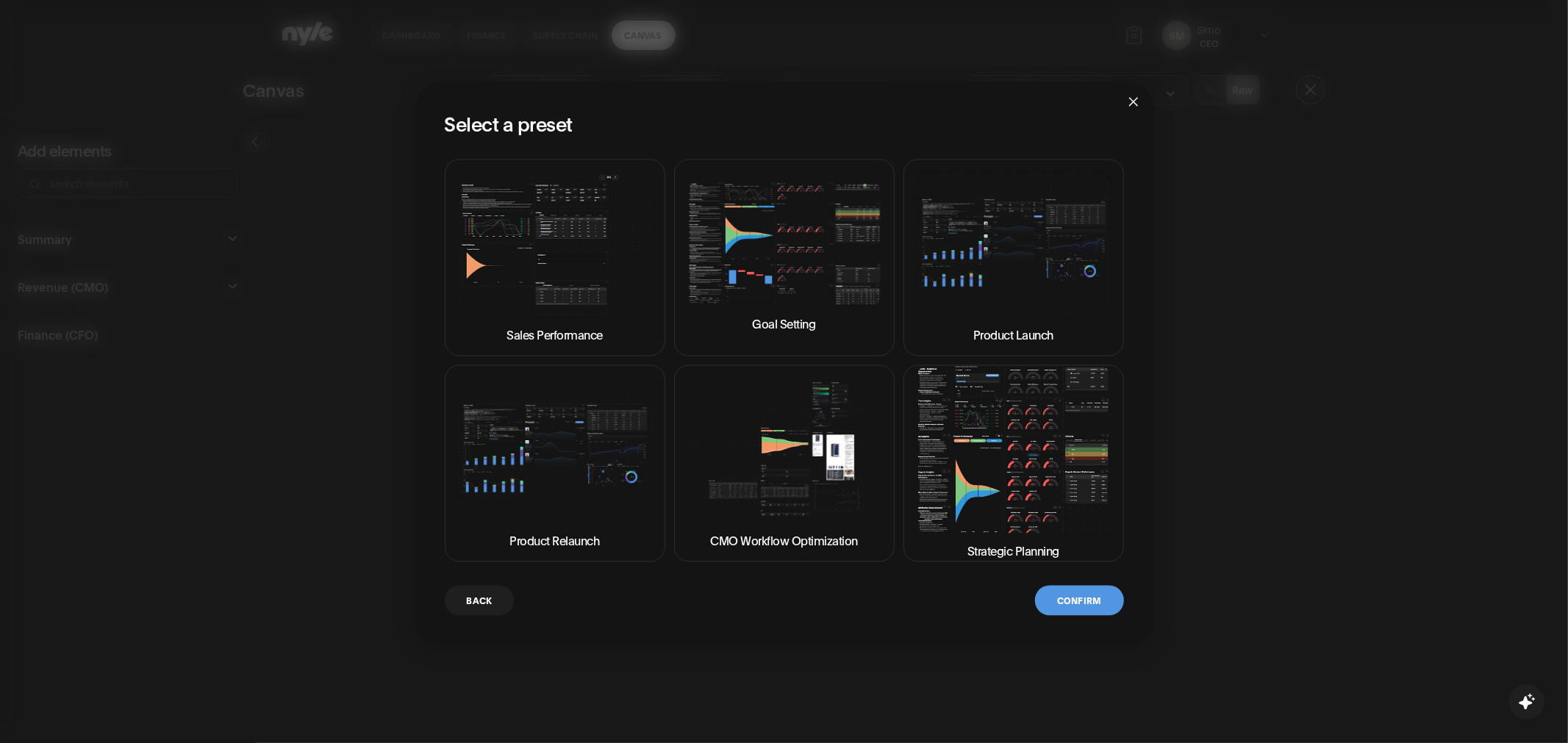
click at [799, 289] on img at bounding box center [784, 245] width 195 height 125
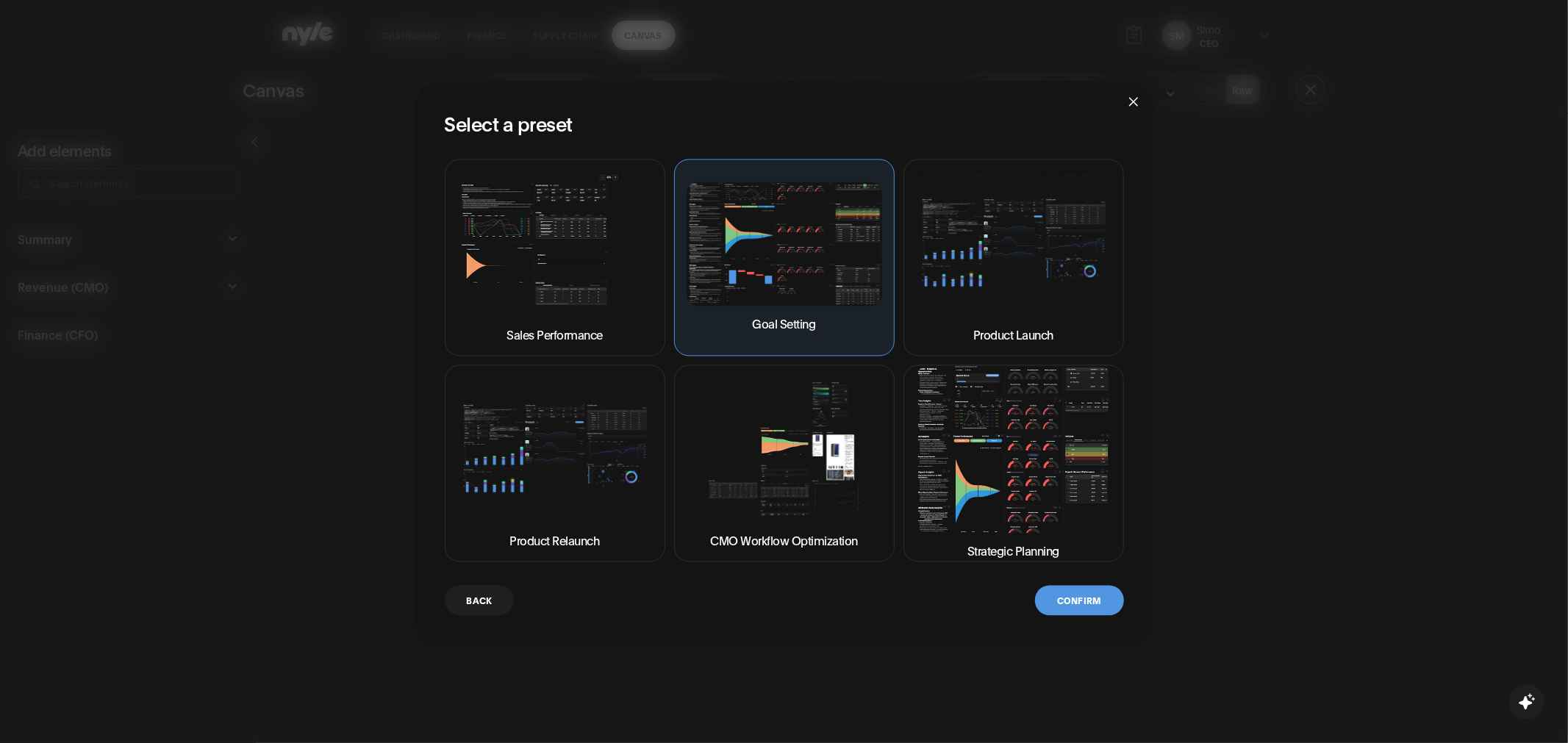
click at [1059, 596] on button "Confirm" at bounding box center [1078, 599] width 88 height 30
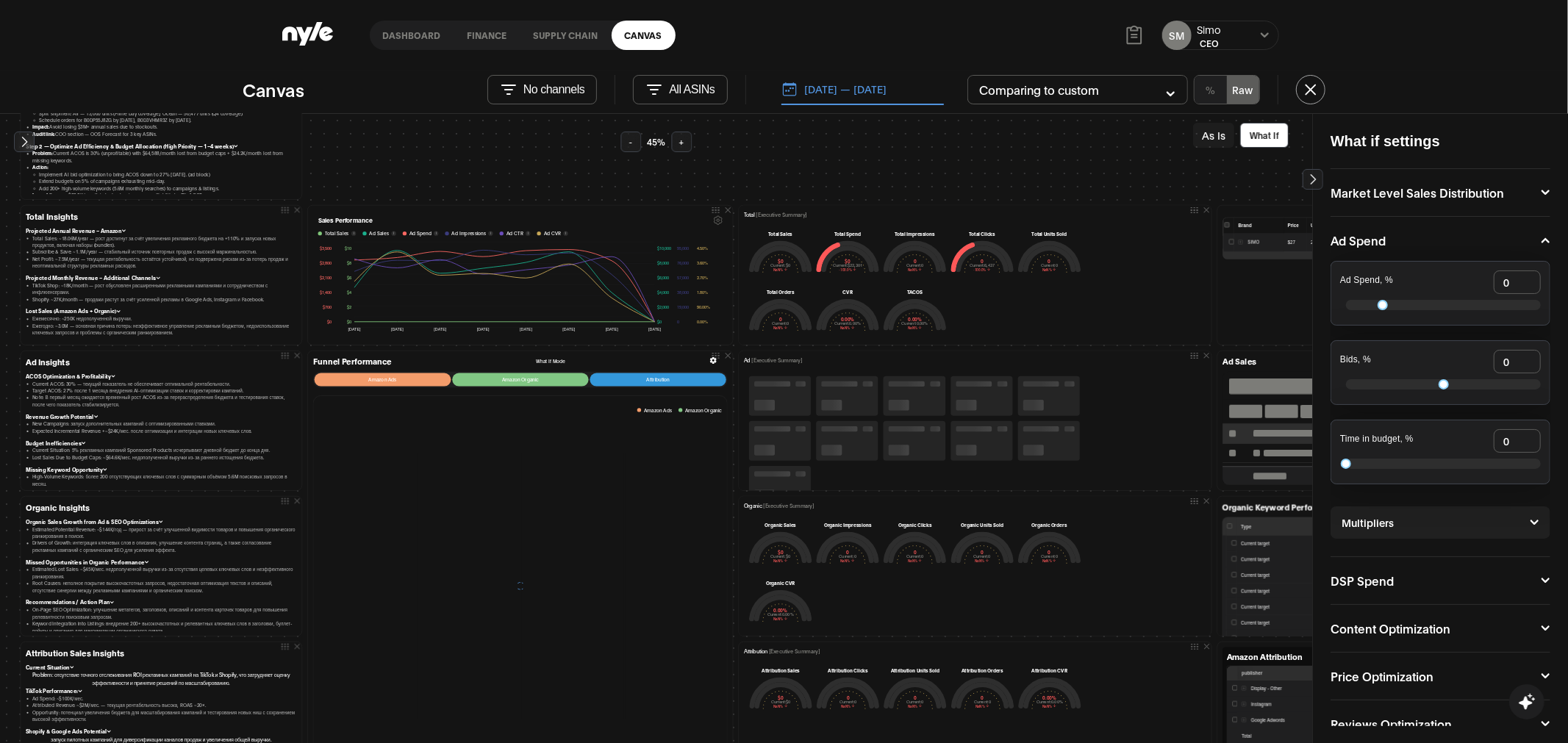
scroll to position [114, 0]
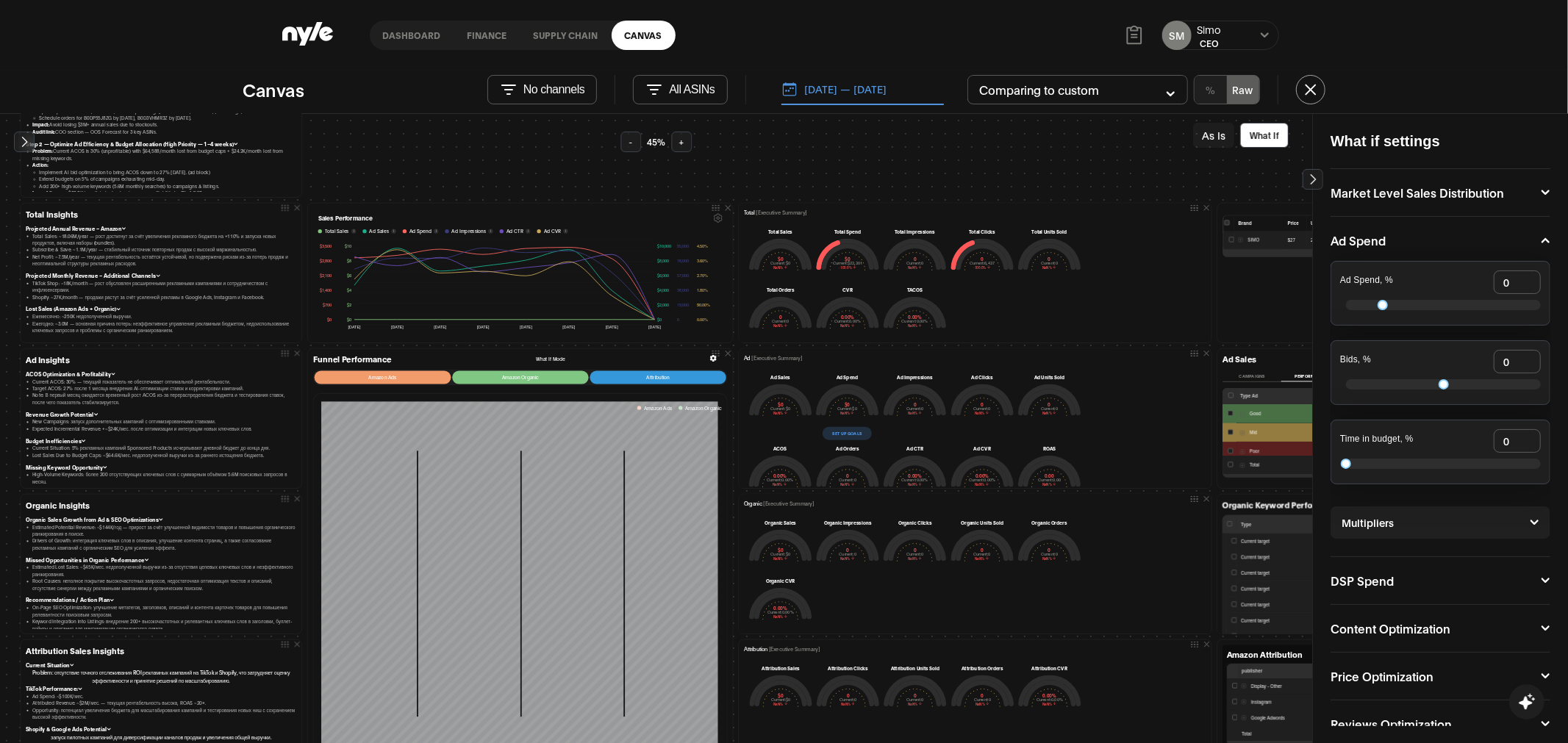
click at [848, 432] on button "Set up goals" at bounding box center [847, 433] width 49 height 13
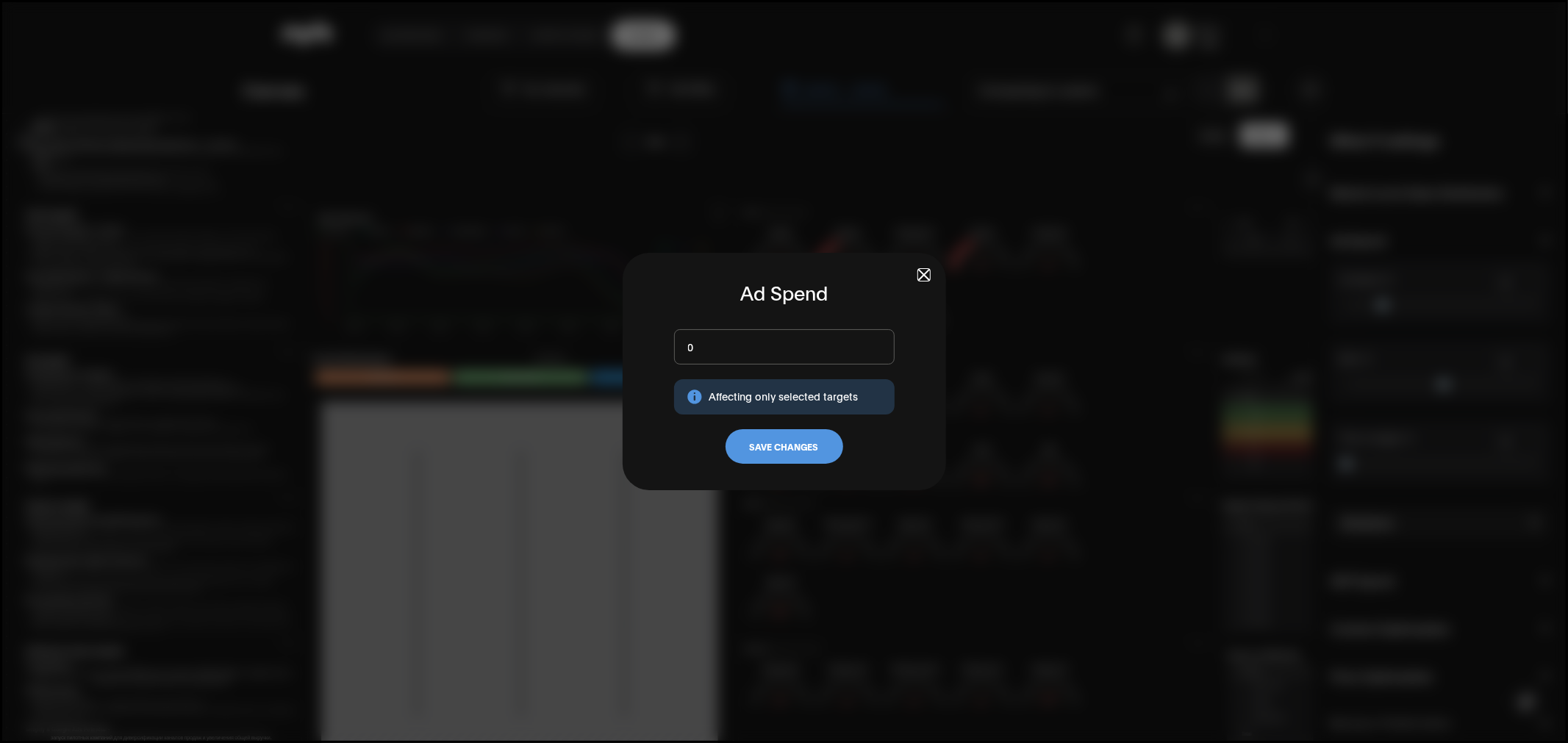
click at [732, 336] on input "0" at bounding box center [784, 347] width 221 height 35
click at [712, 358] on input "0" at bounding box center [784, 347] width 221 height 35
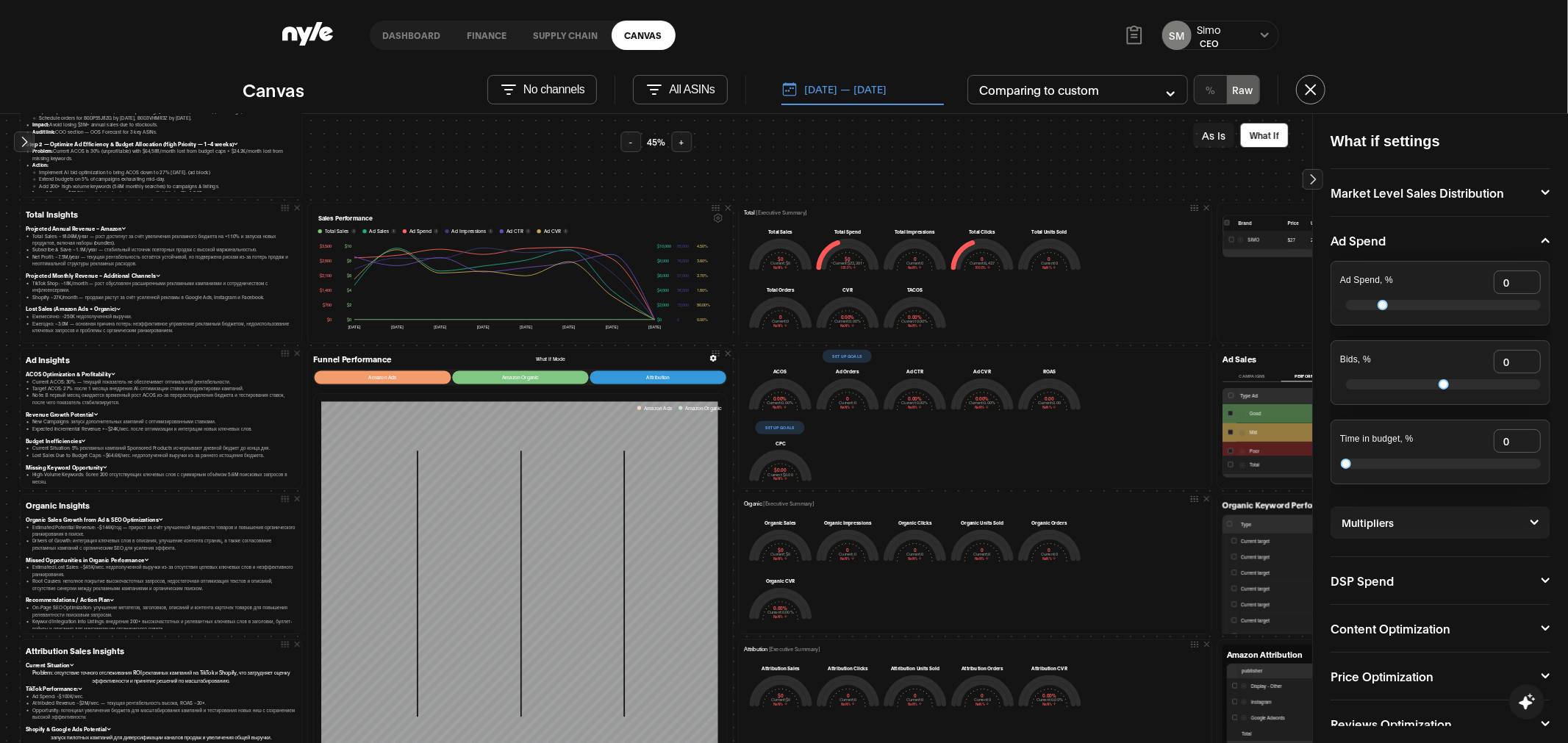
scroll to position [200, 0]
click at [775, 412] on button "Set up goals" at bounding box center [780, 414] width 49 height 13
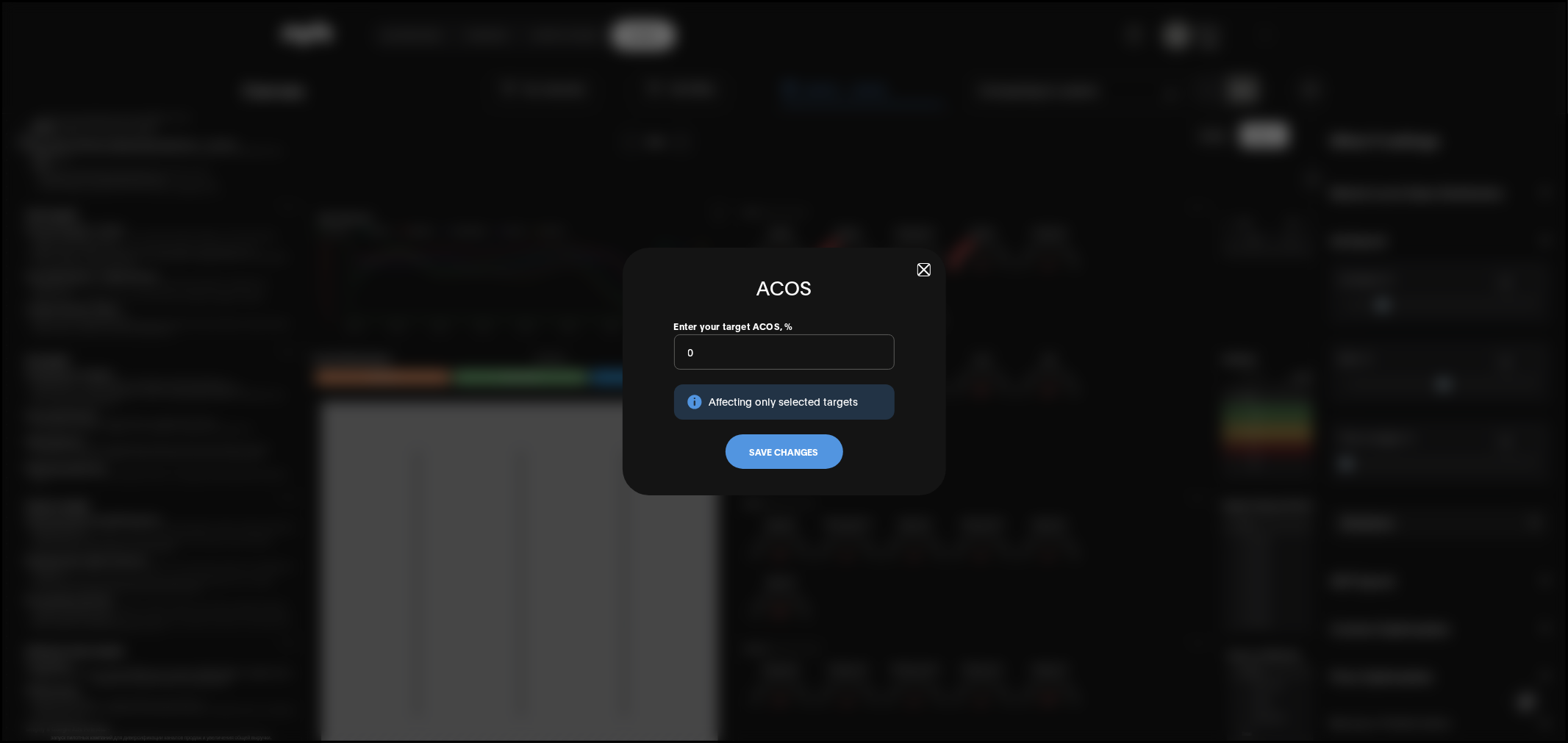
click at [751, 357] on input "0" at bounding box center [784, 352] width 221 height 35
type input "1"
type input "20"
click at [794, 442] on button "Save Changes" at bounding box center [784, 452] width 118 height 35
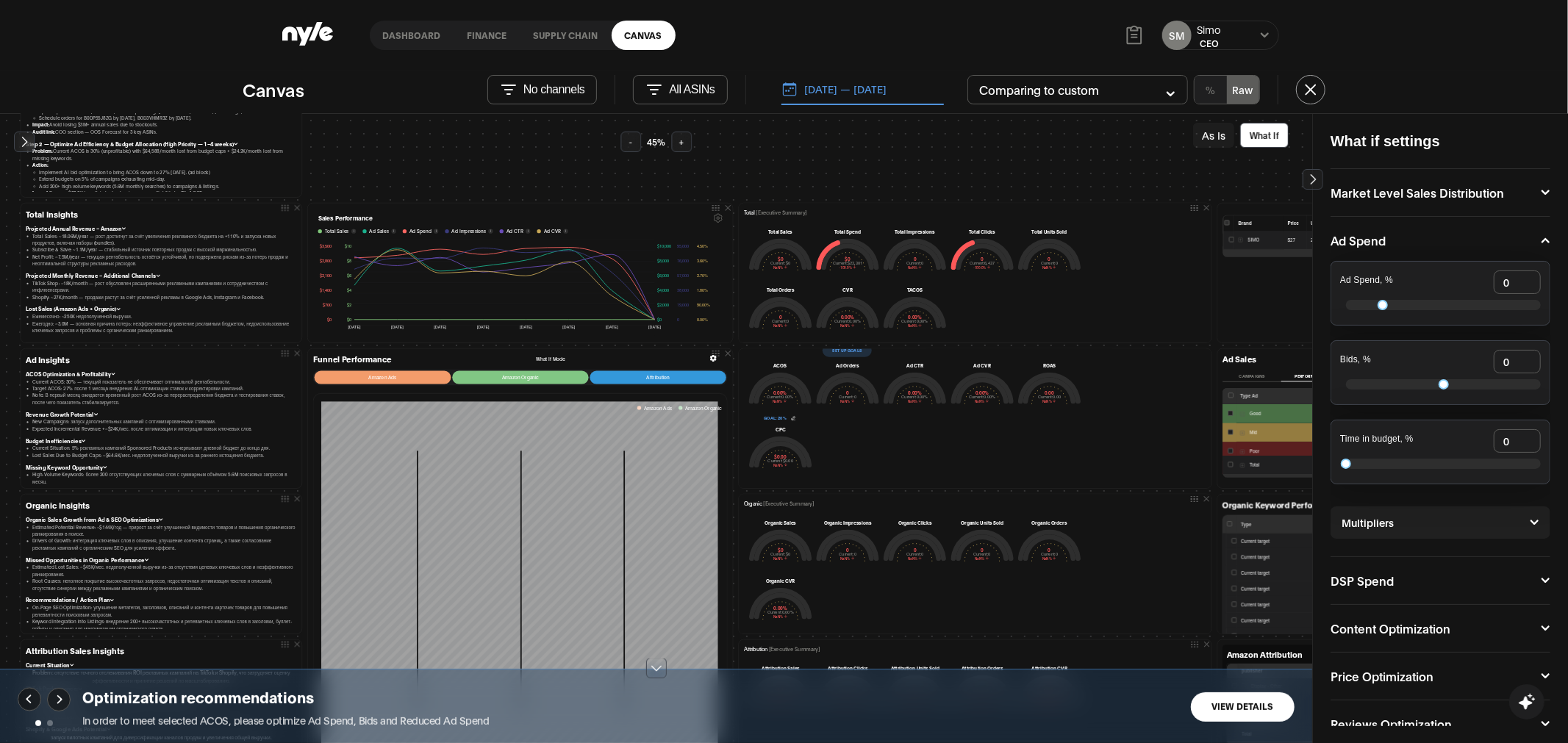
scroll to position [183, 0]
click at [790, 415] on button at bounding box center [793, 418] width 5 height 6
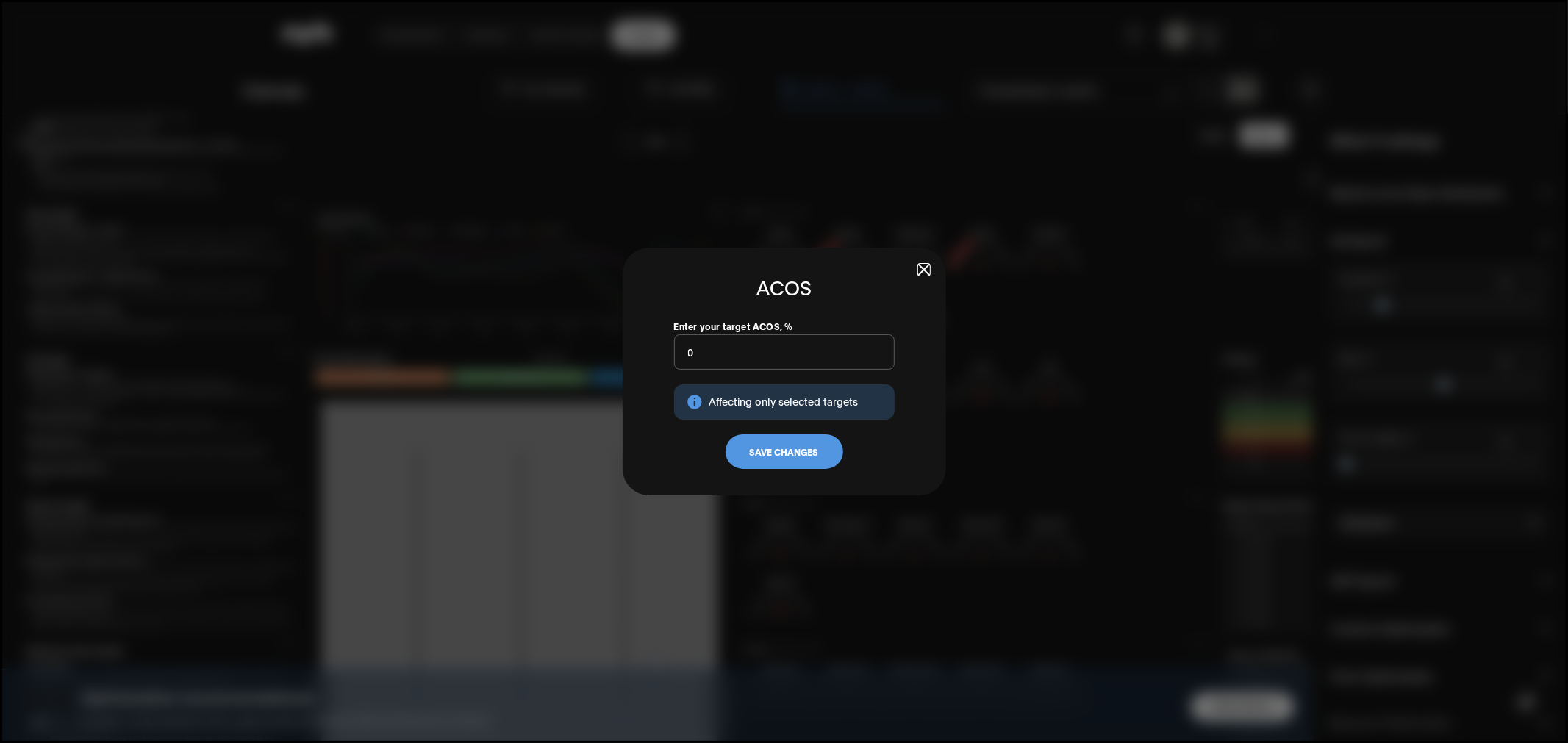
click at [719, 361] on input "0" at bounding box center [784, 352] width 221 height 35
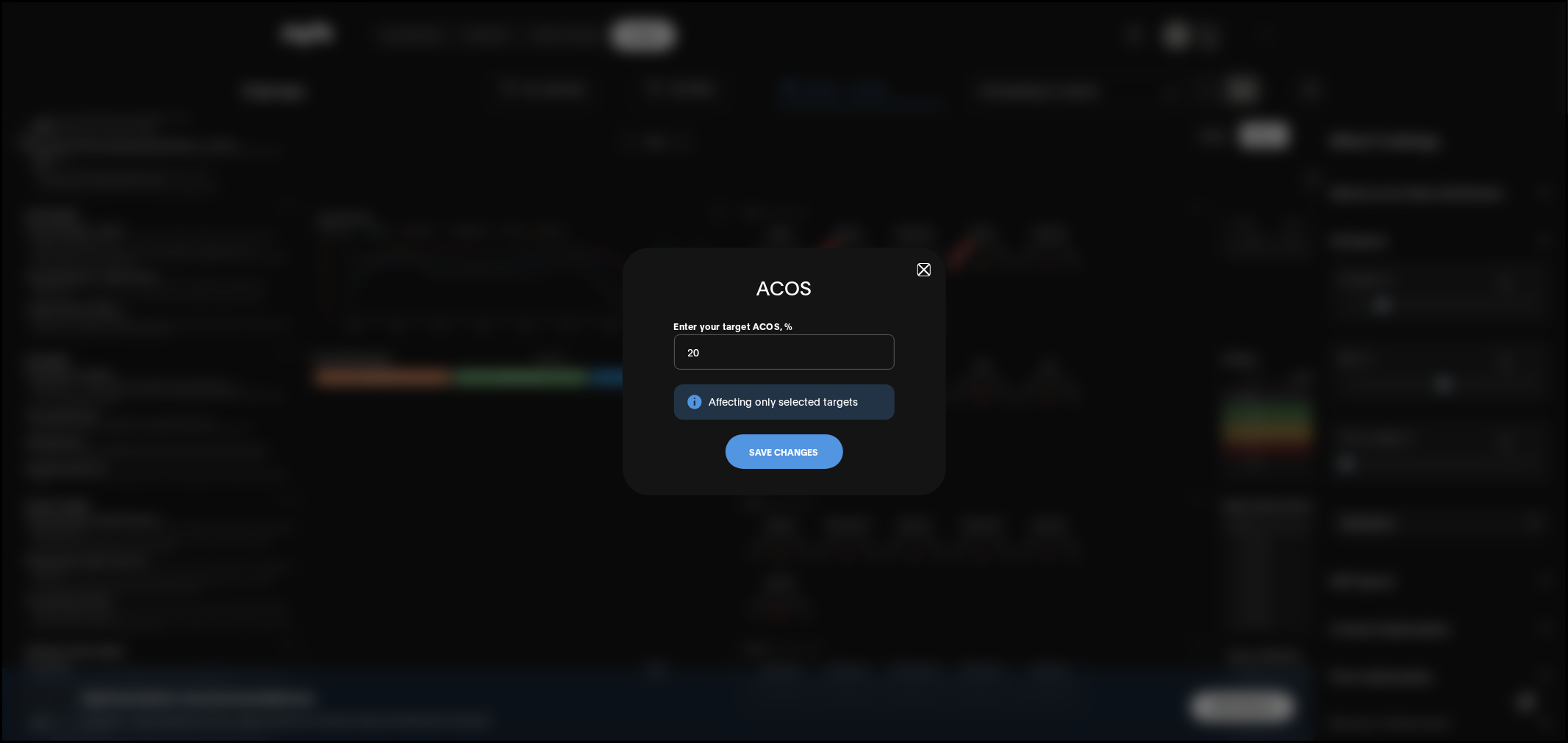
type input "20"
click at [775, 443] on button "Save Changes" at bounding box center [784, 452] width 118 height 35
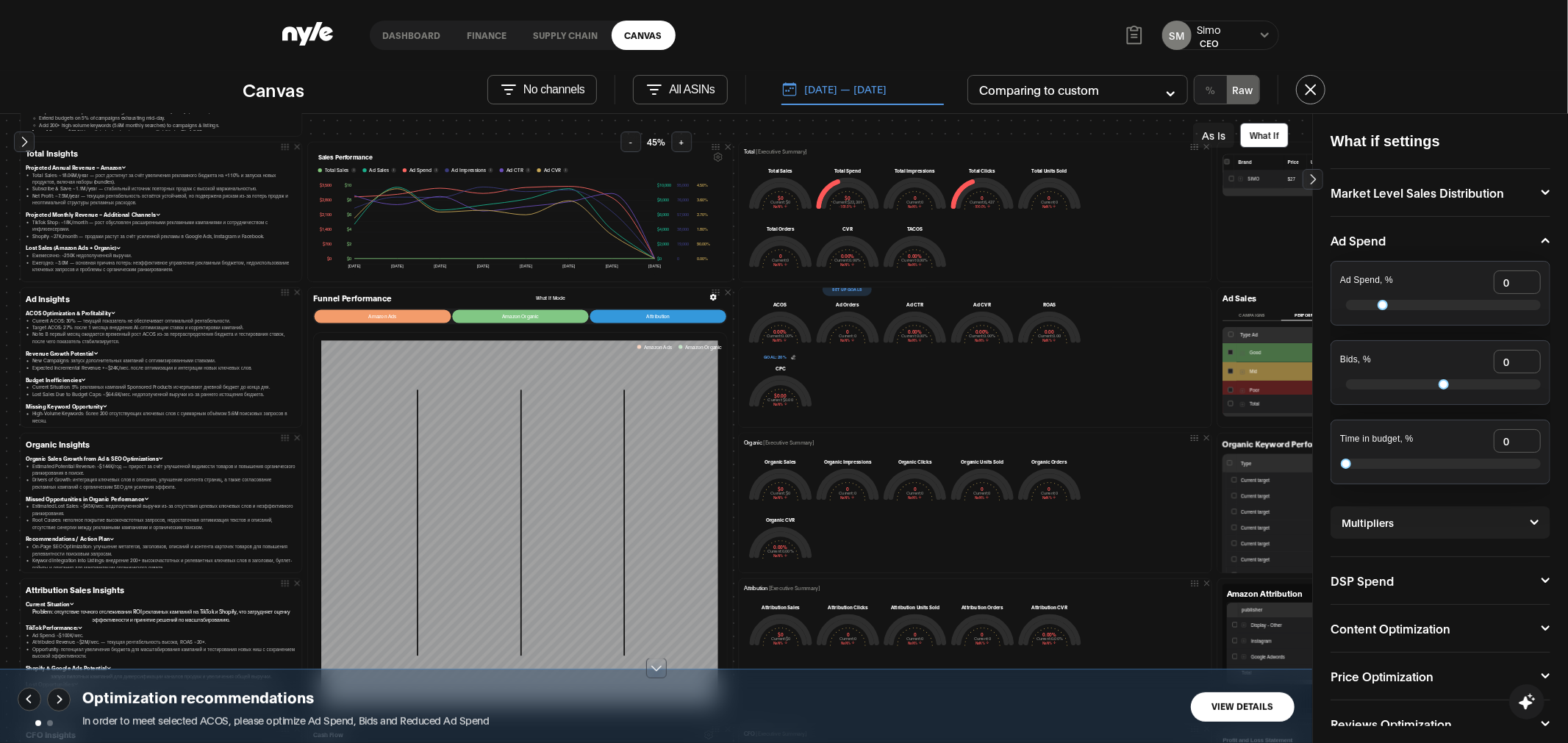
scroll to position [12, 0]
click at [1274, 717] on button "View Details" at bounding box center [1243, 707] width 104 height 29
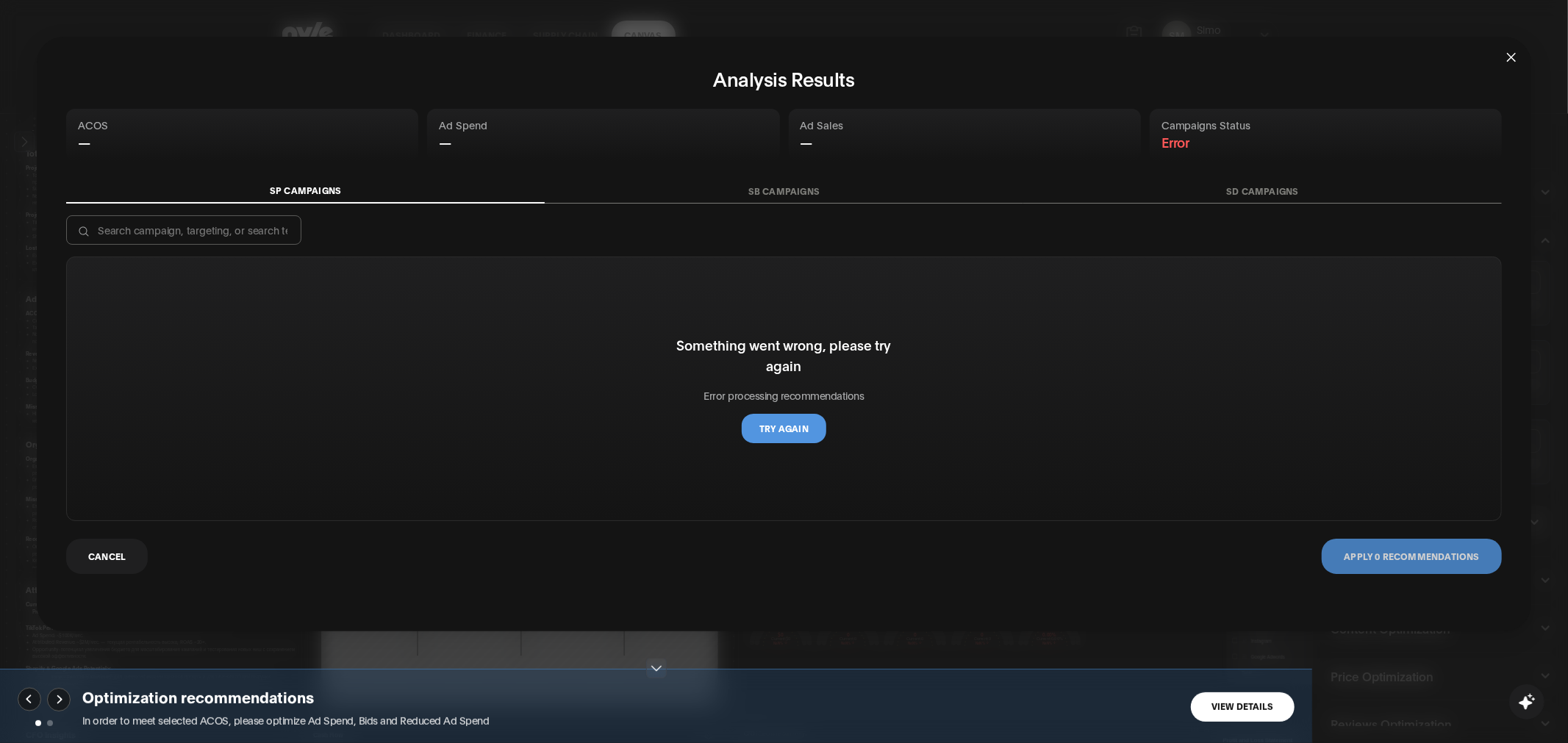
click at [797, 436] on button "Try again" at bounding box center [784, 428] width 85 height 29
click at [1509, 57] on icon "close" at bounding box center [1511, 57] width 12 height 12
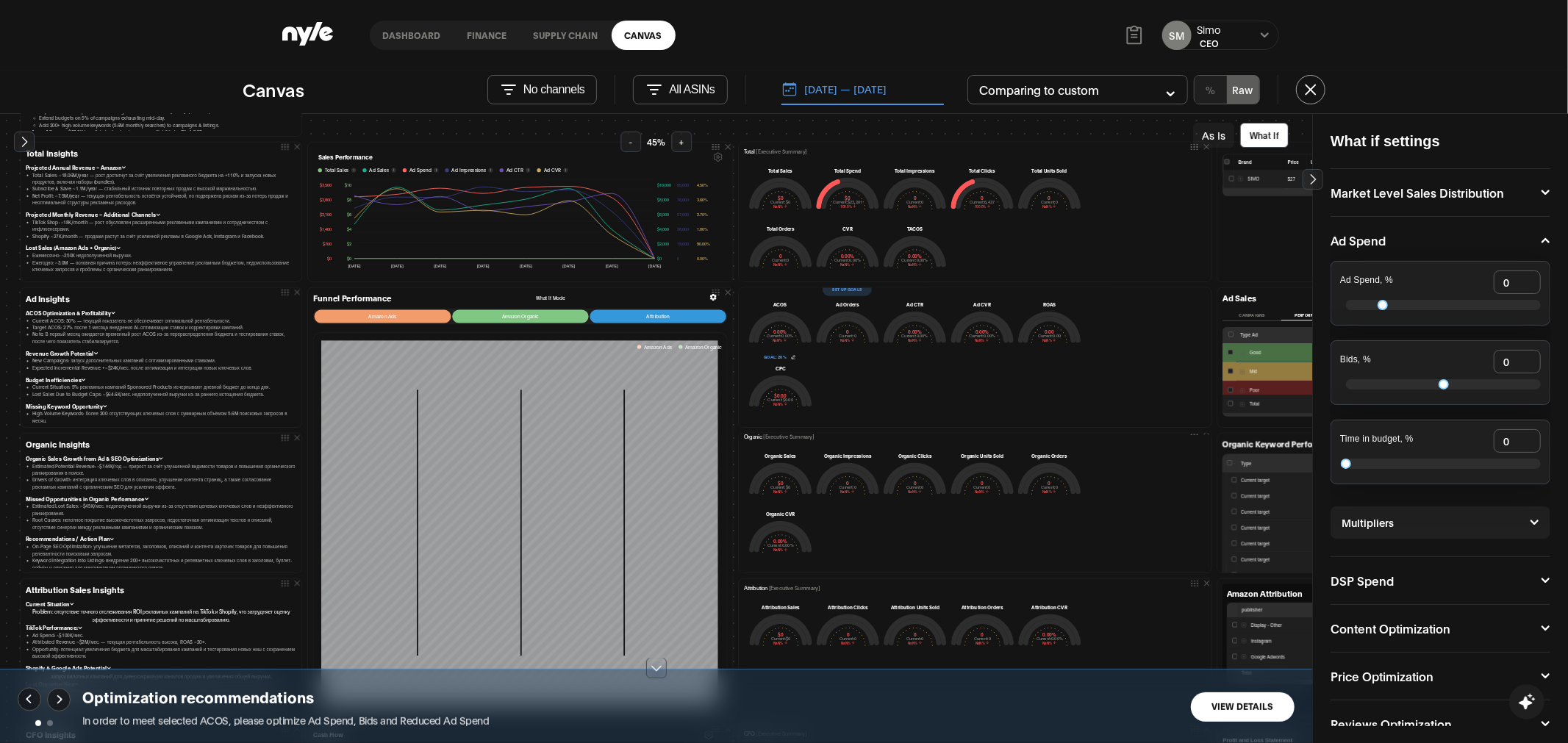
click at [1258, 718] on button "View Details" at bounding box center [1243, 707] width 104 height 29
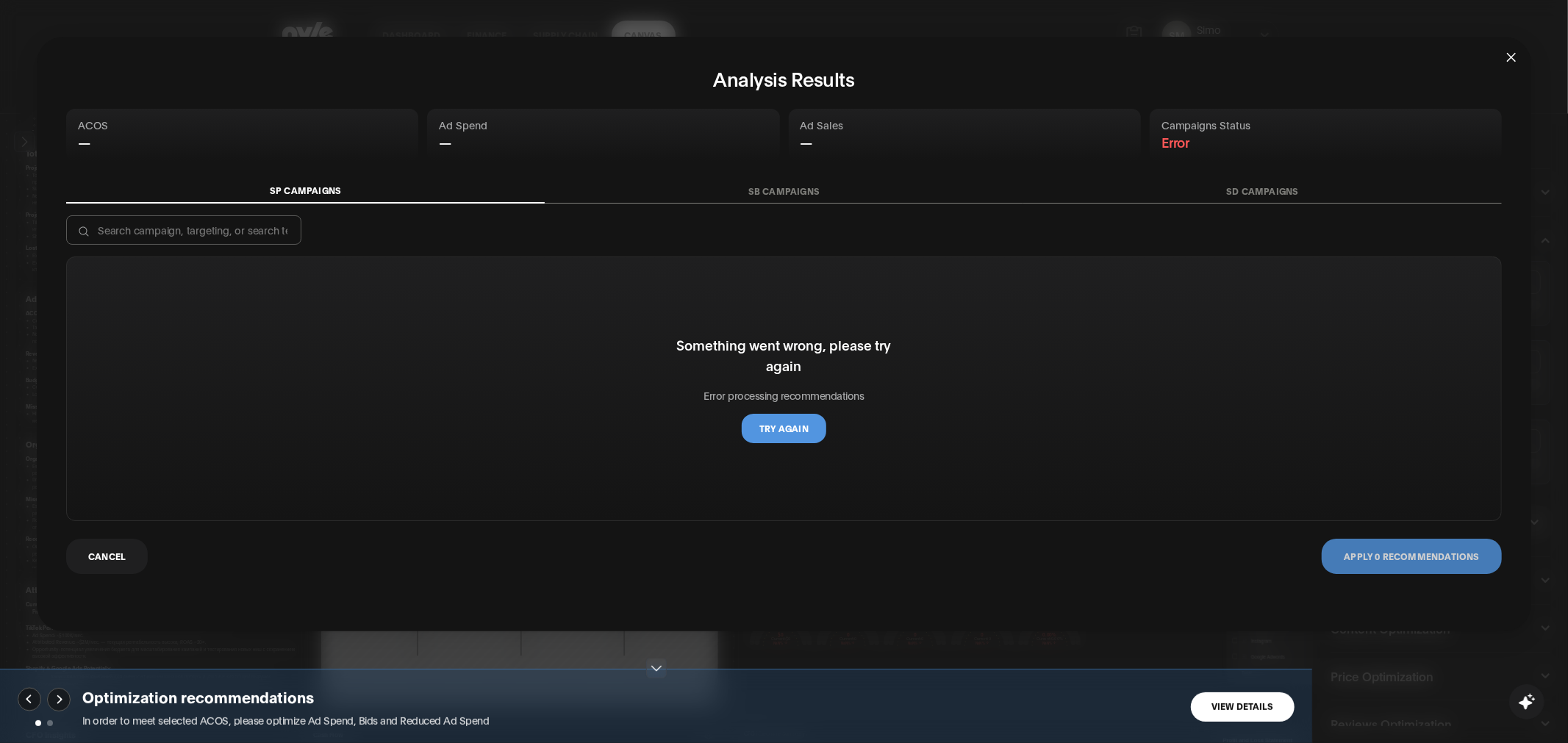
click at [1514, 48] on span "Close" at bounding box center [1511, 56] width 40 height 40
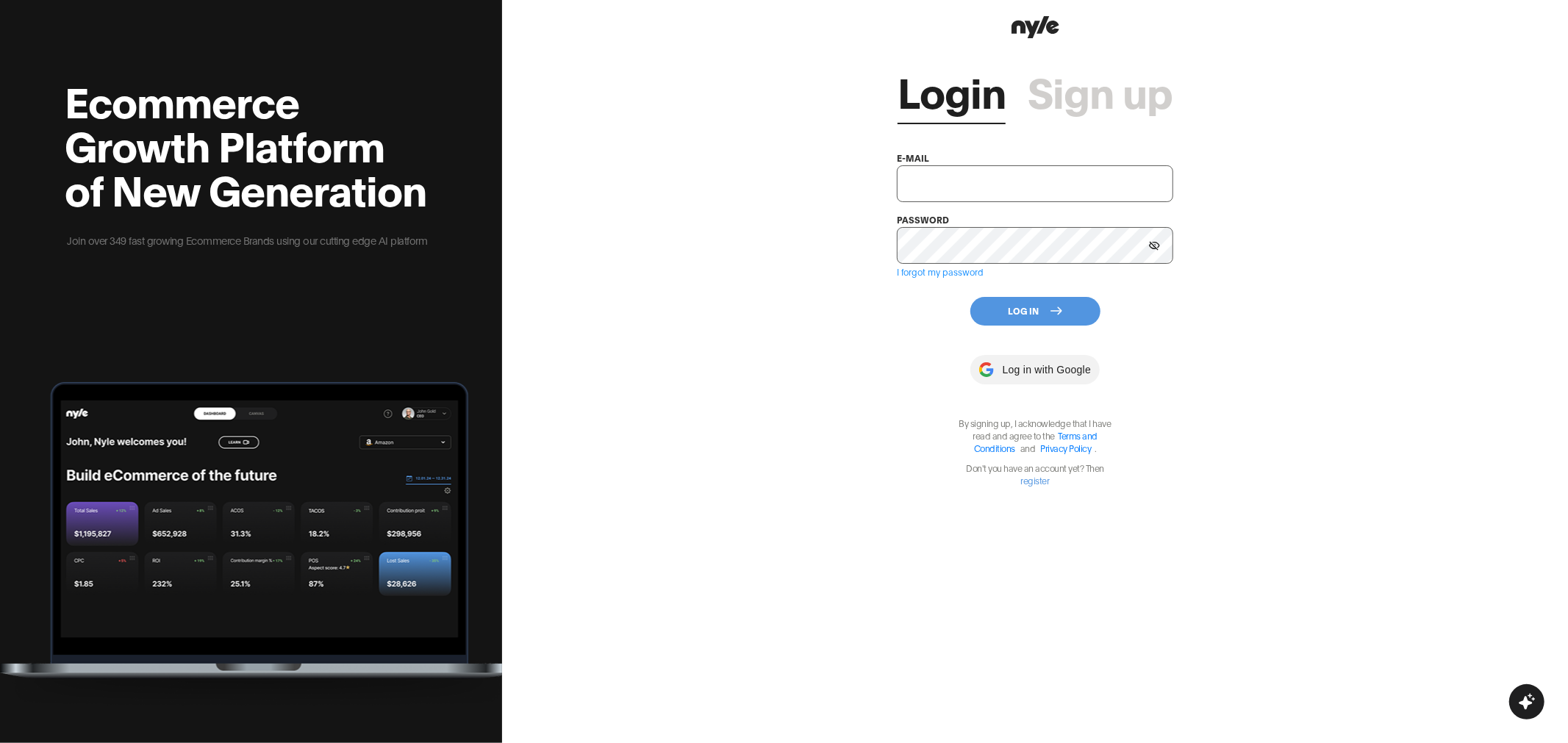
type input "[EMAIL_ADDRESS][PERSON_NAME]"
click at [1015, 310] on button "Log In" at bounding box center [1035, 311] width 130 height 29
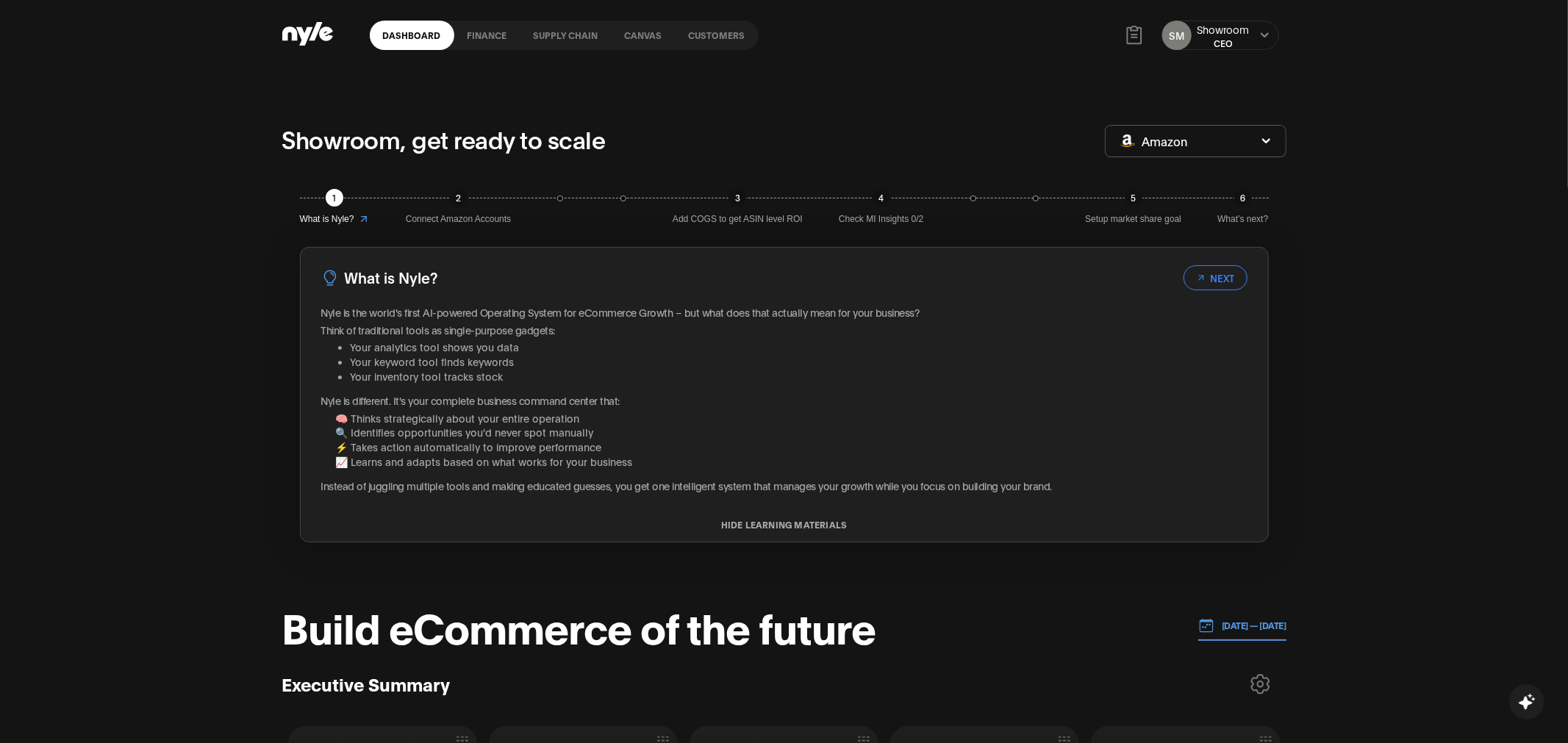
click at [710, 37] on link "Customers" at bounding box center [717, 35] width 83 height 29
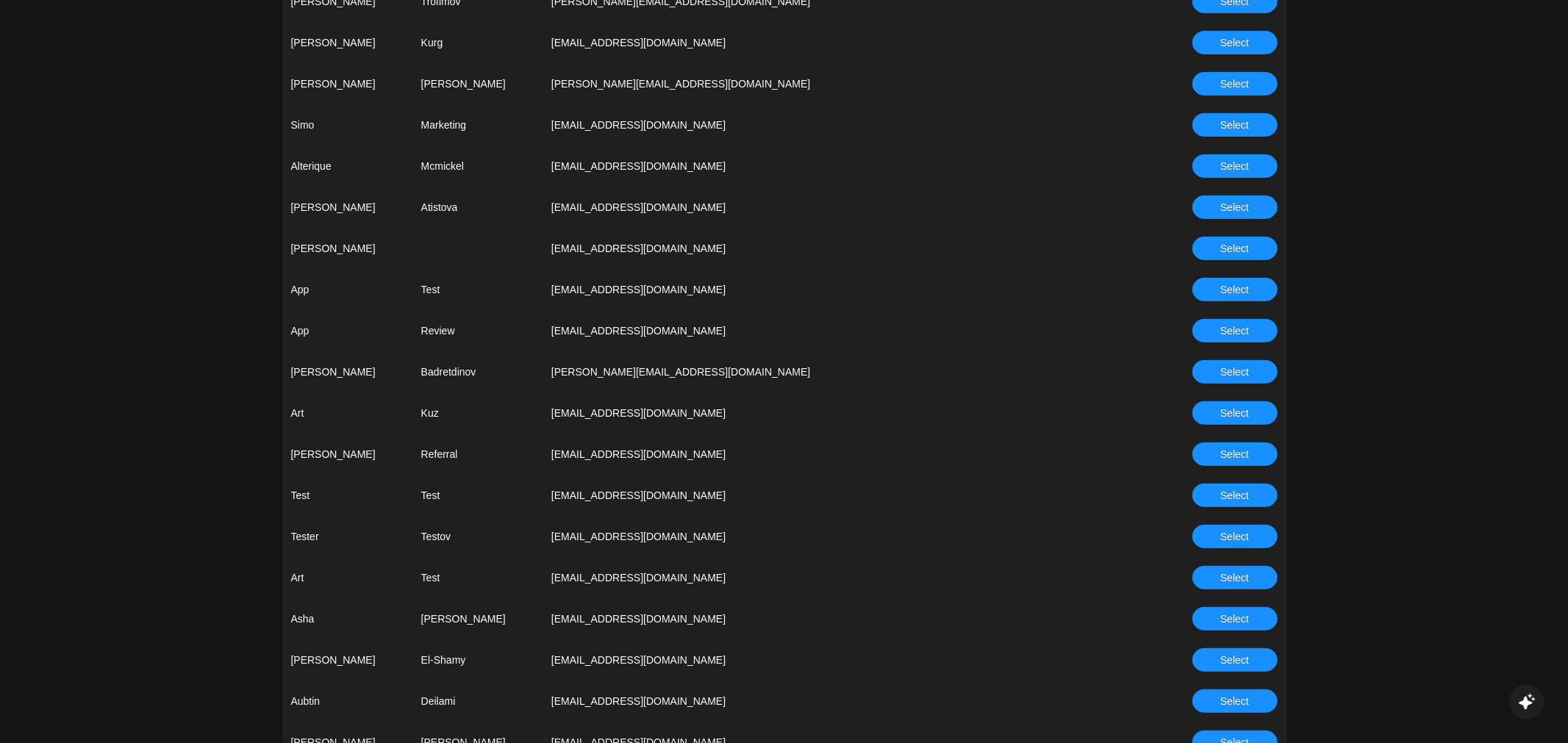
scroll to position [1175, 0]
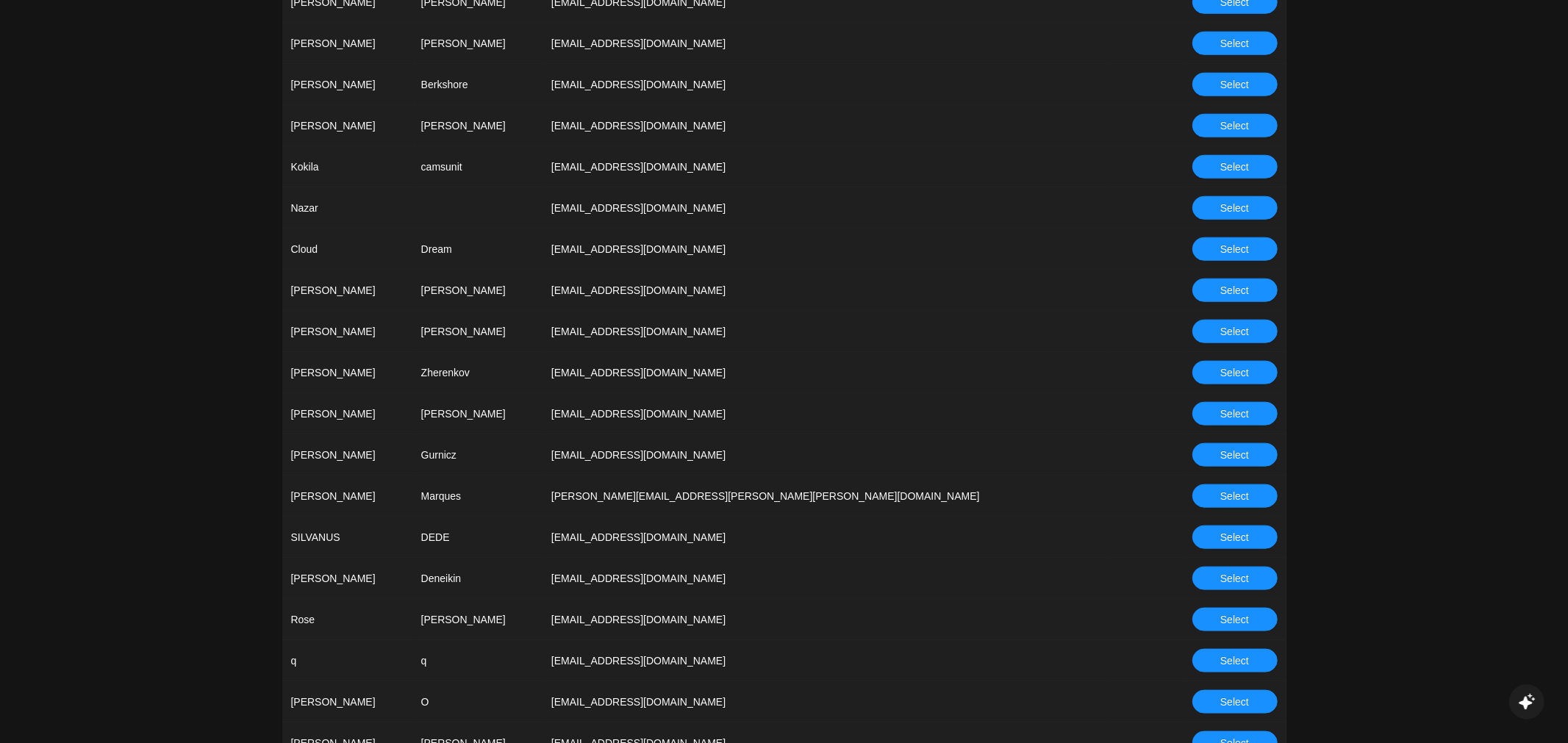
click at [1233, 379] on span "Select" at bounding box center [1234, 372] width 29 height 16
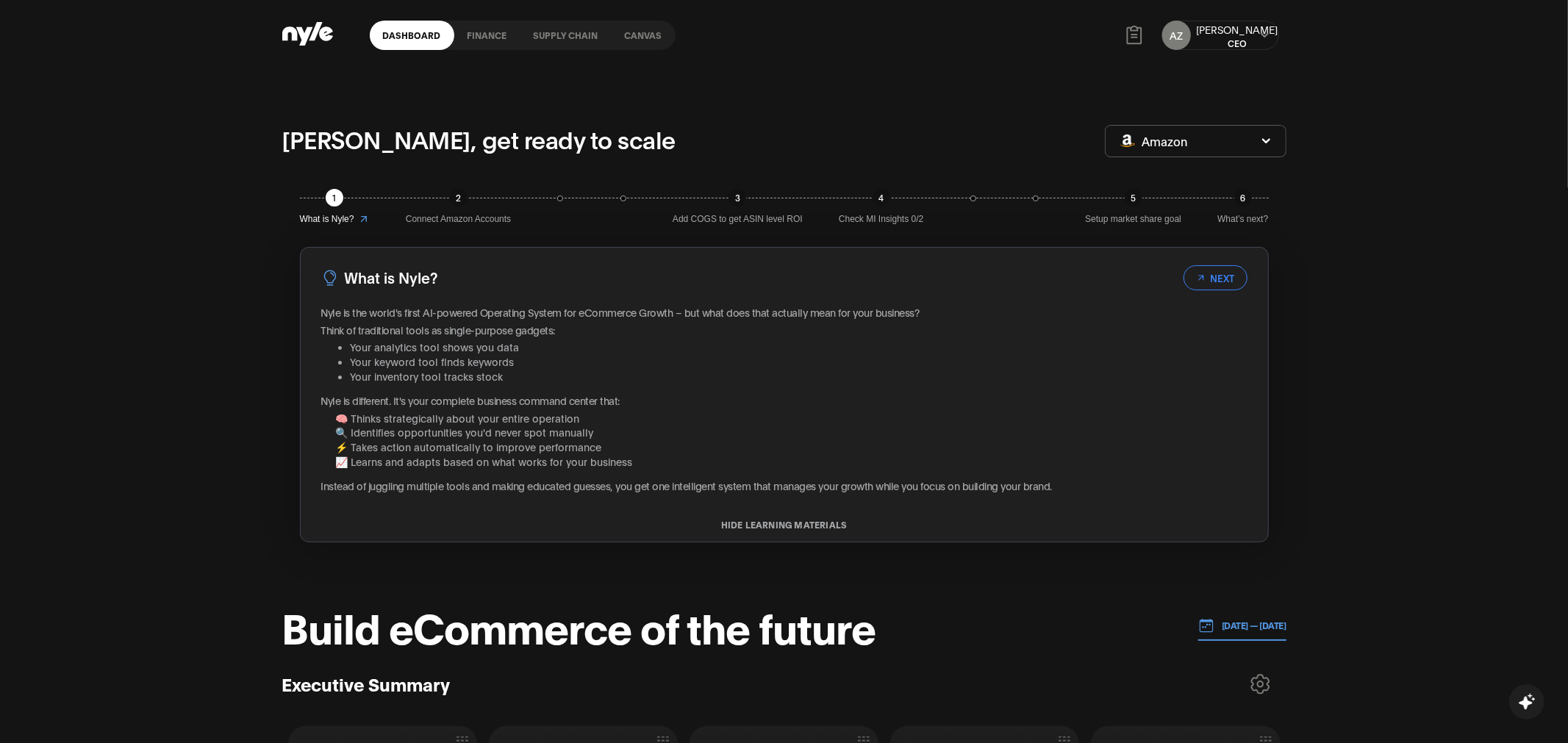
click at [638, 47] on link "Canvas" at bounding box center [643, 35] width 64 height 29
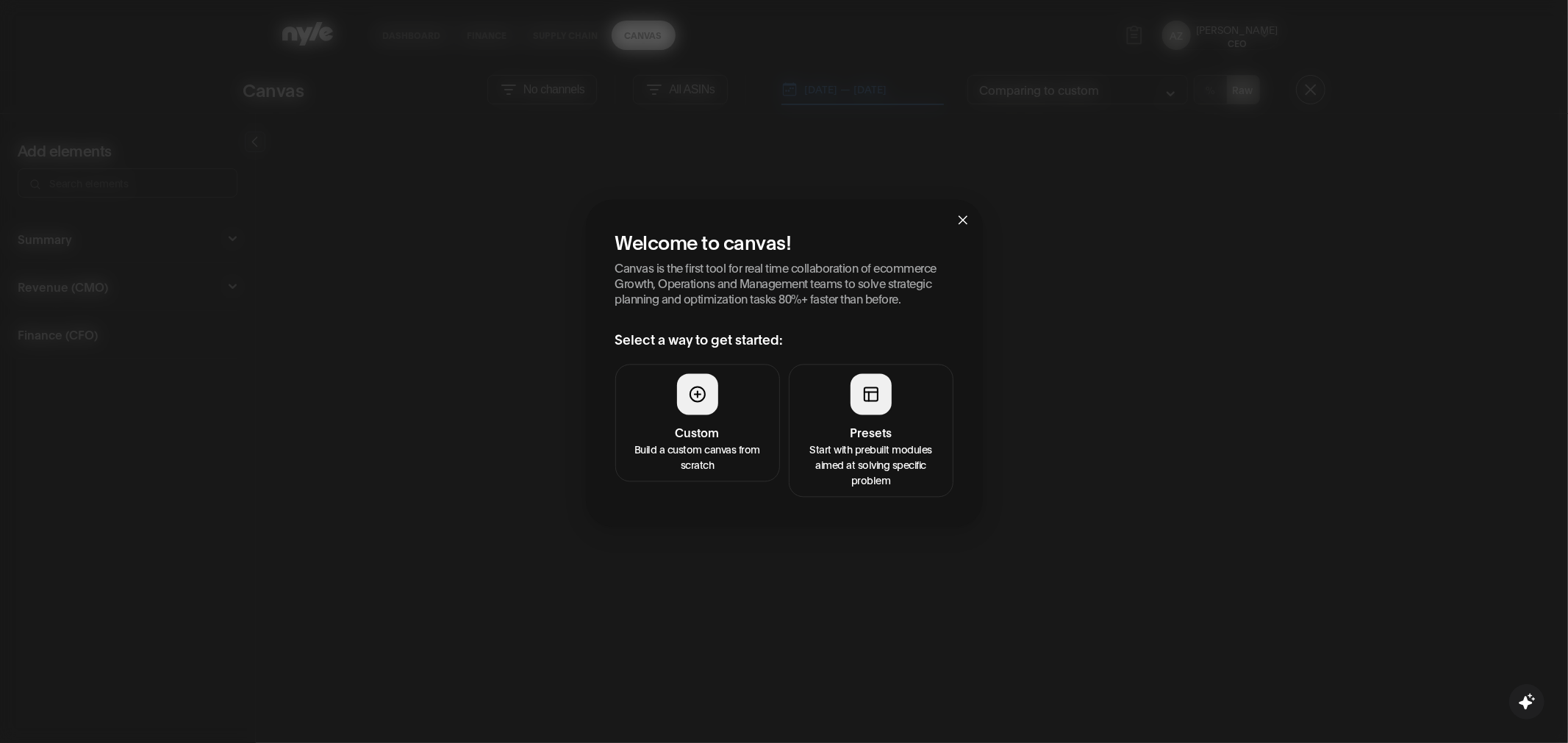
click at [871, 439] on h4 "Presets" at bounding box center [871, 432] width 145 height 17
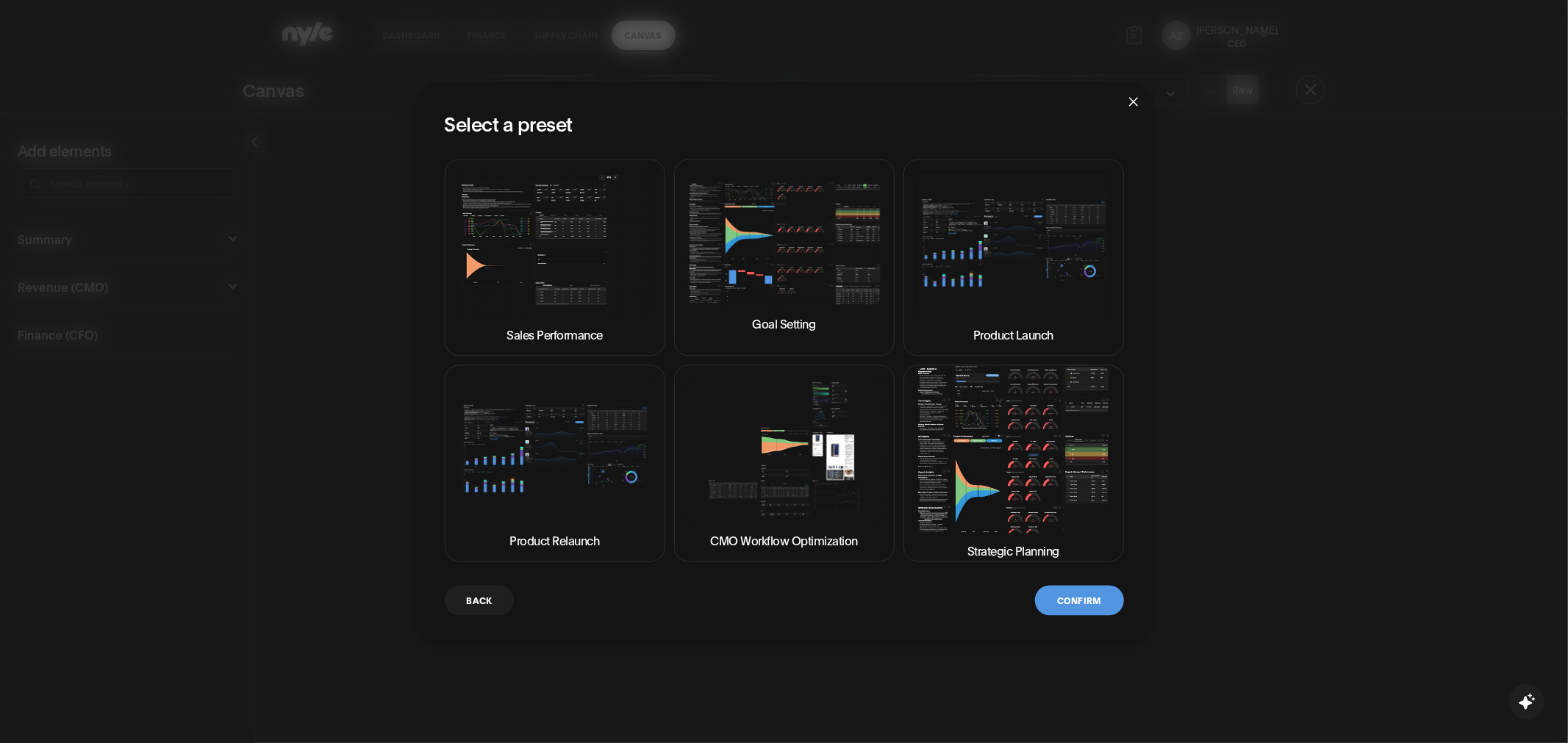
click at [756, 273] on img at bounding box center [784, 245] width 195 height 125
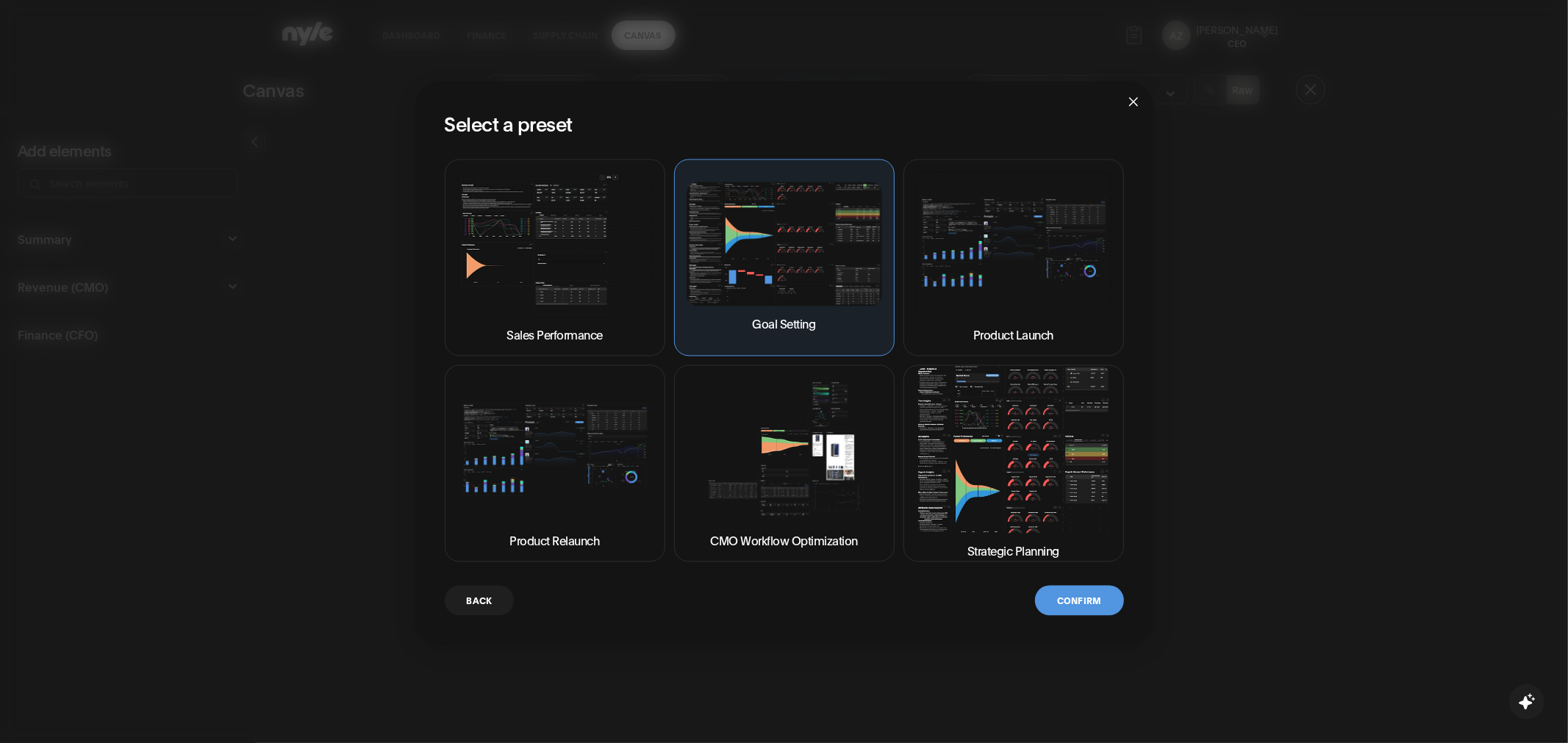
click at [1075, 592] on button "Confirm" at bounding box center [1078, 599] width 88 height 30
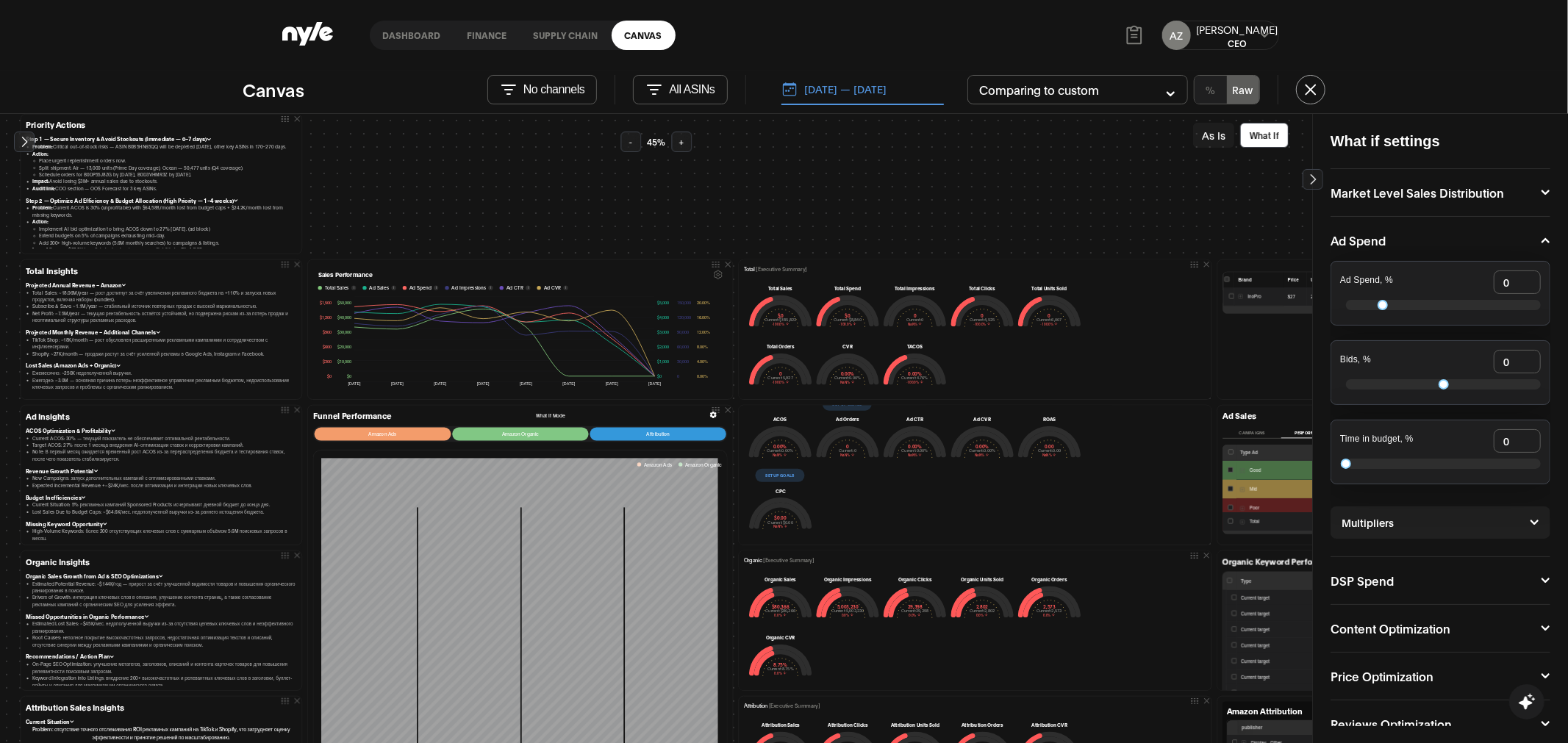
scroll to position [200, 0]
click at [784, 471] on button "Set up goals" at bounding box center [780, 471] width 49 height 13
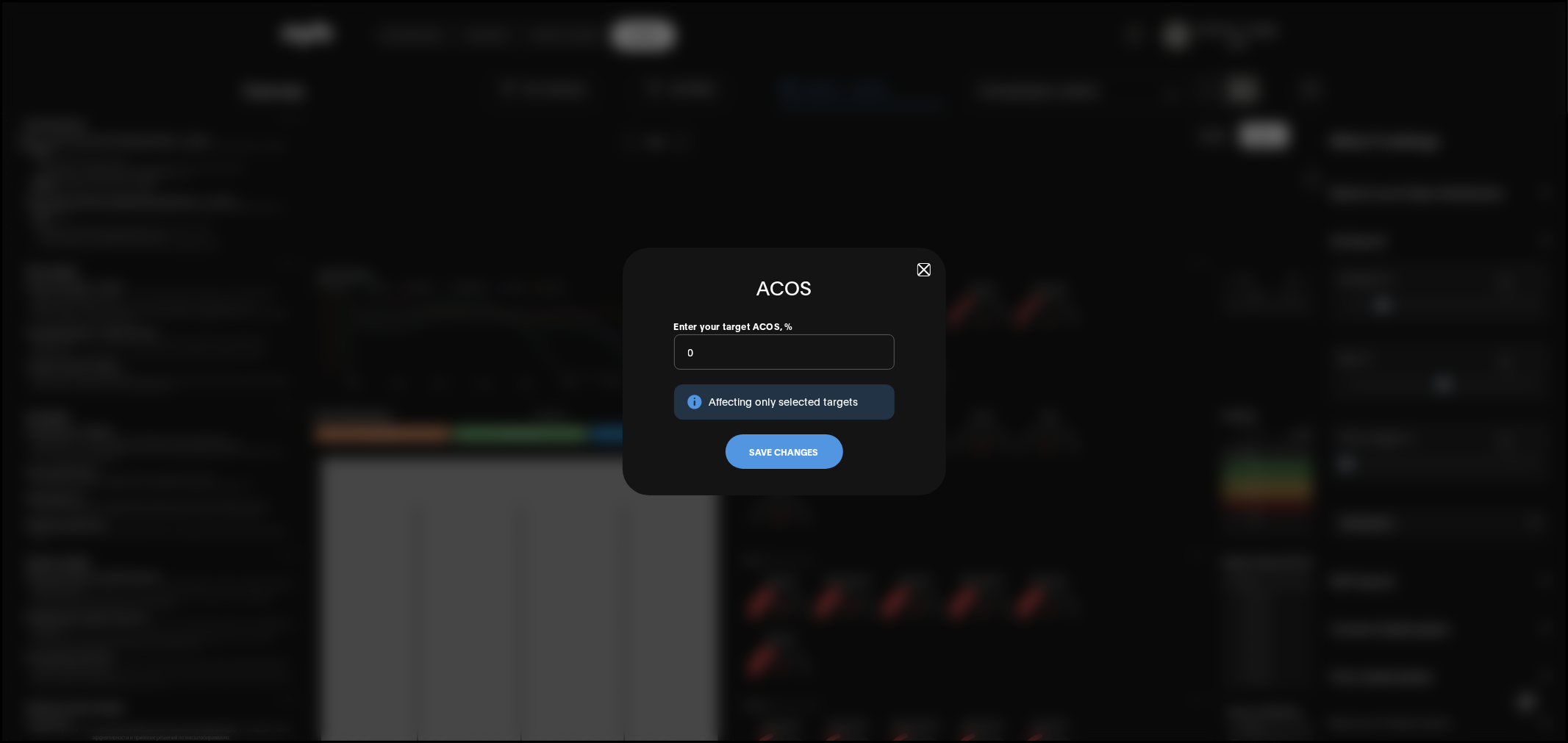
click at [776, 445] on button "Save Changes" at bounding box center [784, 452] width 118 height 35
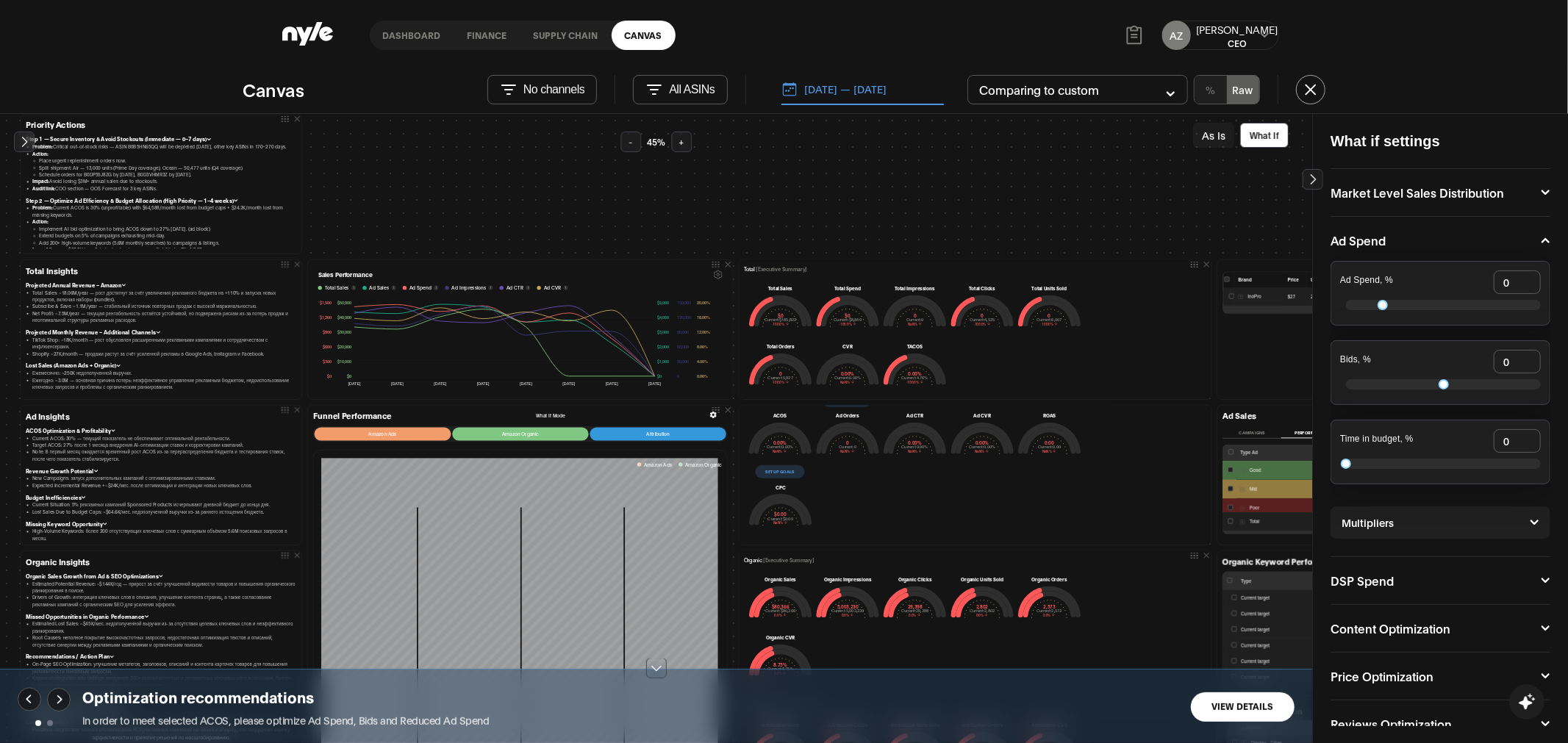
click at [1232, 723] on div "View Details" at bounding box center [1243, 707] width 104 height 39
click at [56, 695] on rect "Next slide" at bounding box center [59, 699] width 22 height 22
click at [33, 697] on rect "Previous slide" at bounding box center [29, 699] width 22 height 22
click at [57, 701] on icon "Next slide" at bounding box center [58, 699] width 23 height 23
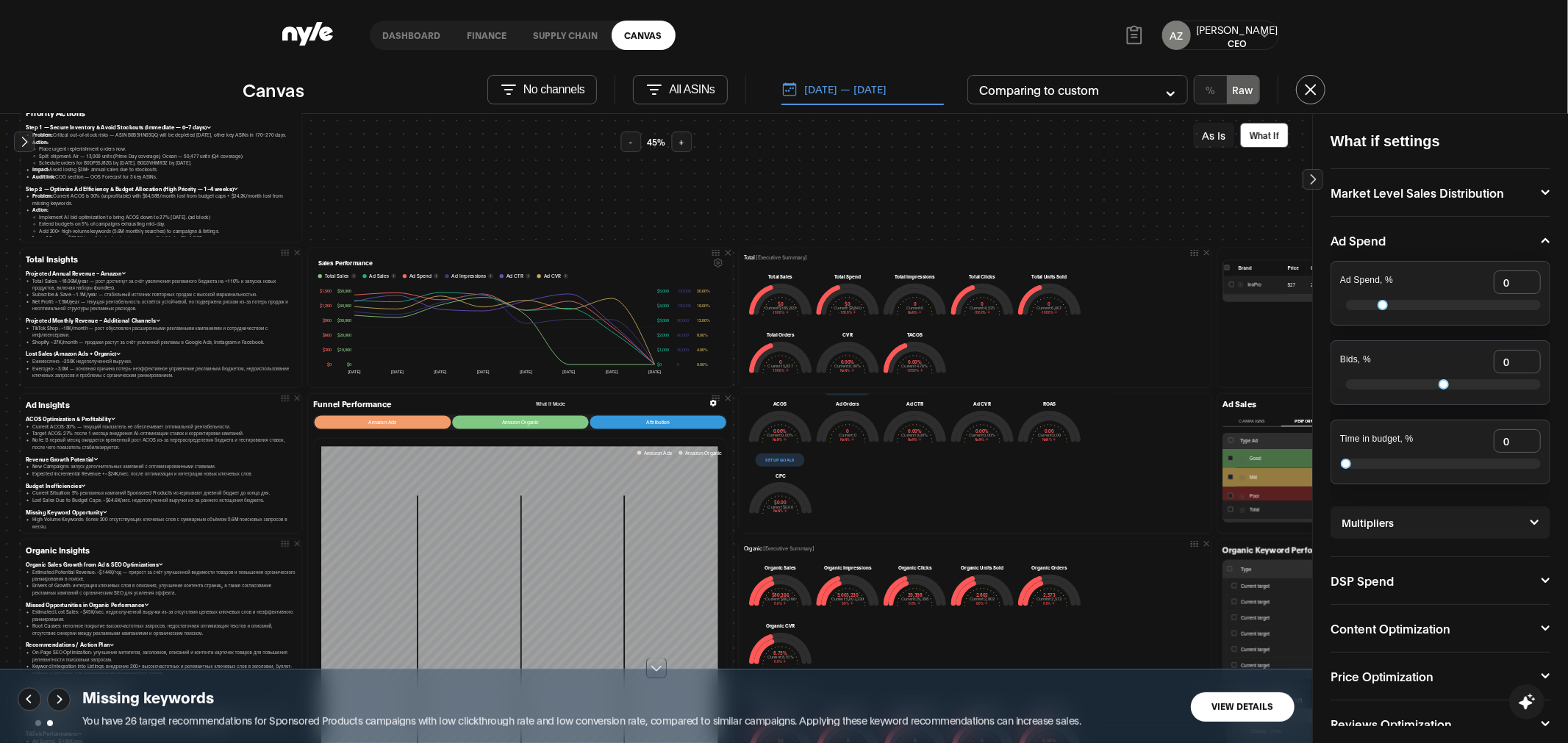
click at [780, 457] on button "Set up goals" at bounding box center [780, 458] width 49 height 13
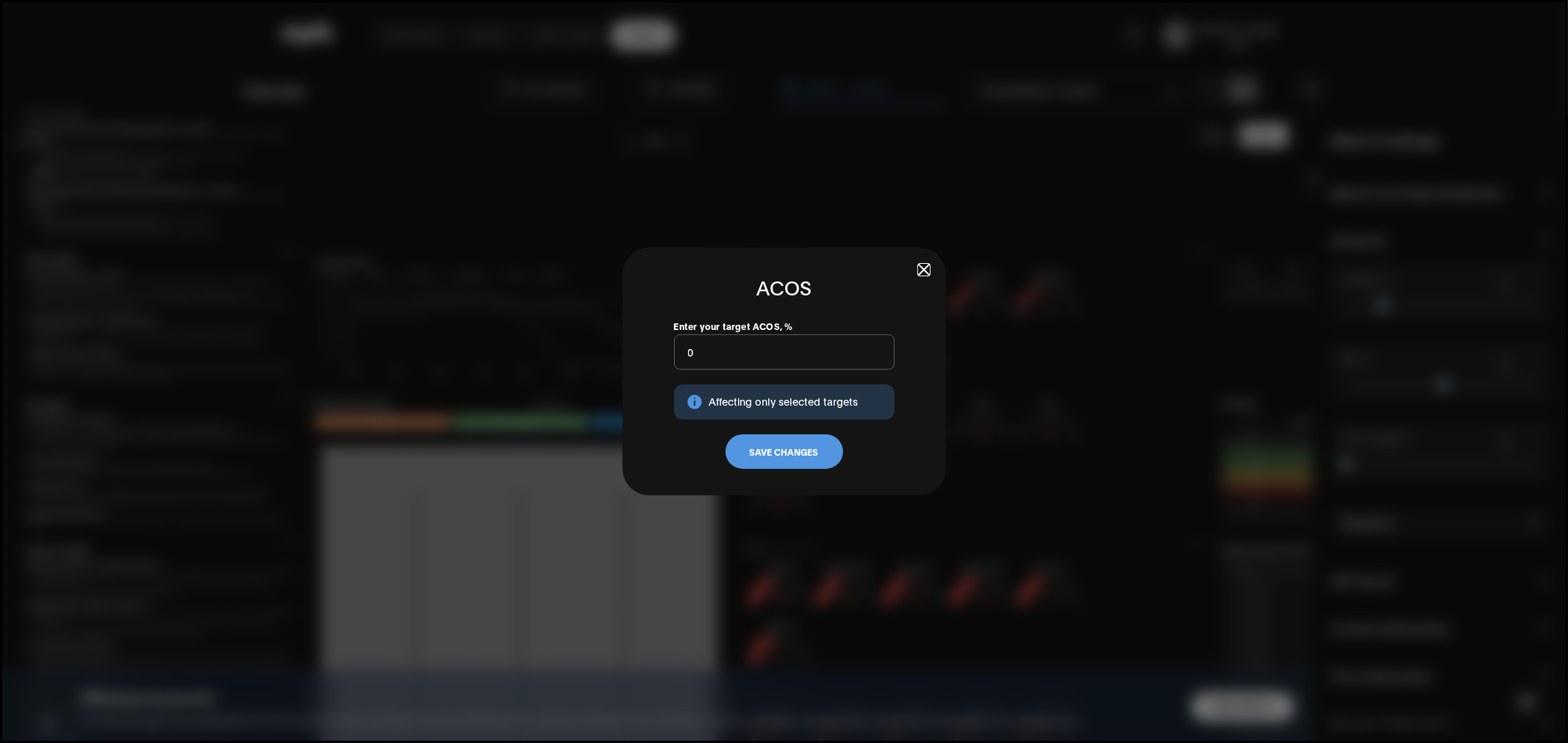
click at [735, 367] on input "0" at bounding box center [784, 352] width 221 height 35
type input "20"
click at [790, 445] on button "Save Changes" at bounding box center [784, 452] width 118 height 35
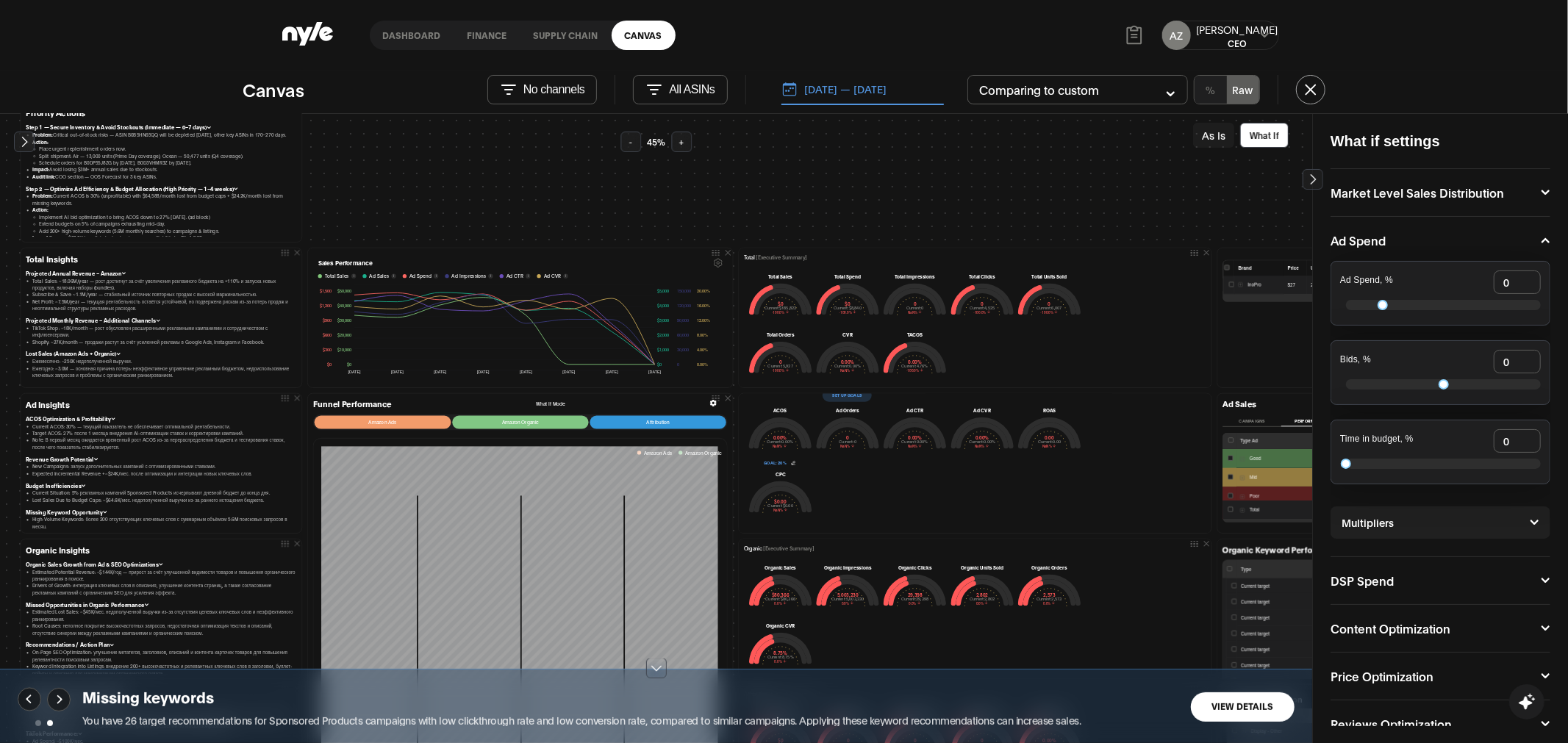
scroll to position [183, 0]
click at [1234, 697] on button "View Details" at bounding box center [1243, 707] width 104 height 29
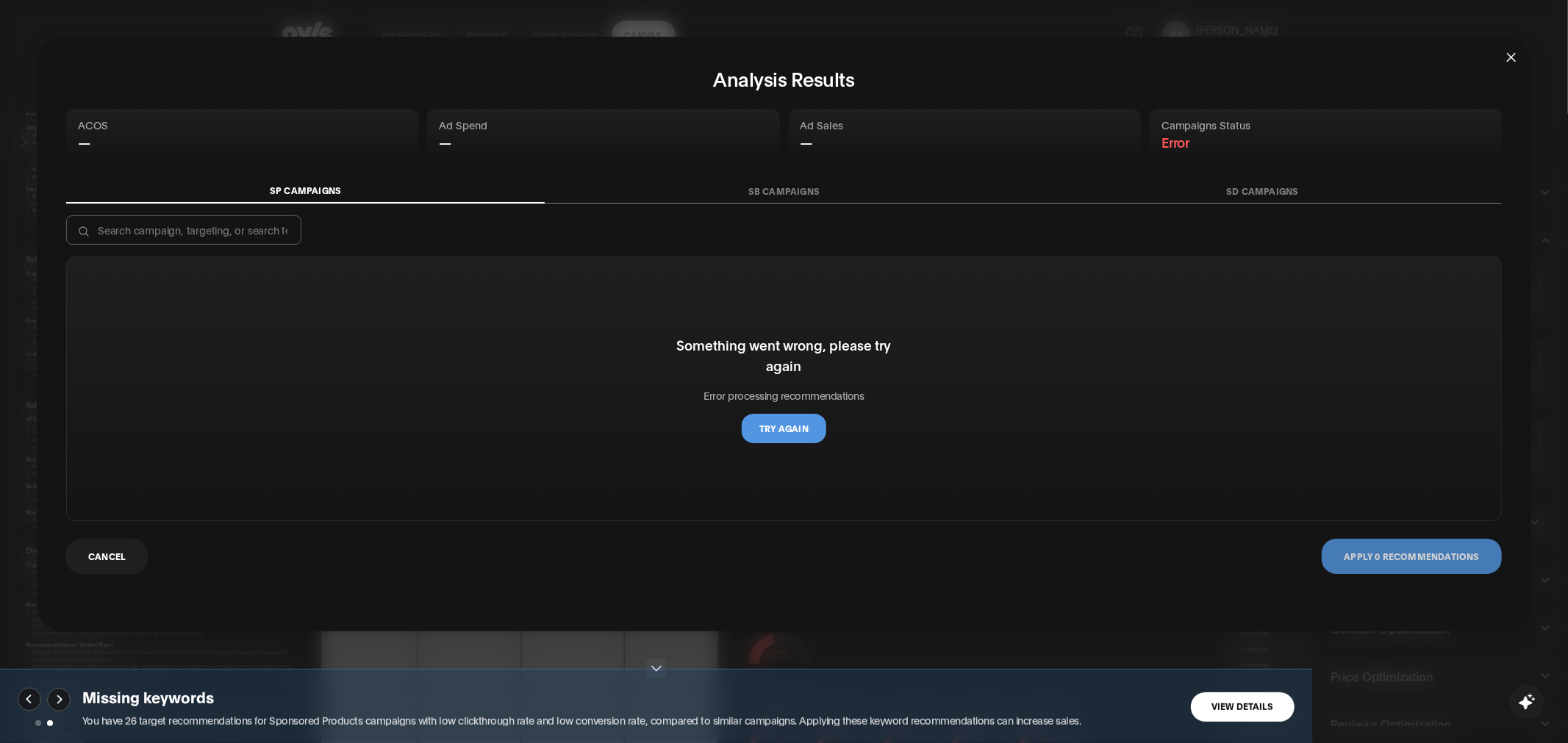
click at [790, 183] on button "SB Campaigns" at bounding box center [784, 191] width 478 height 24
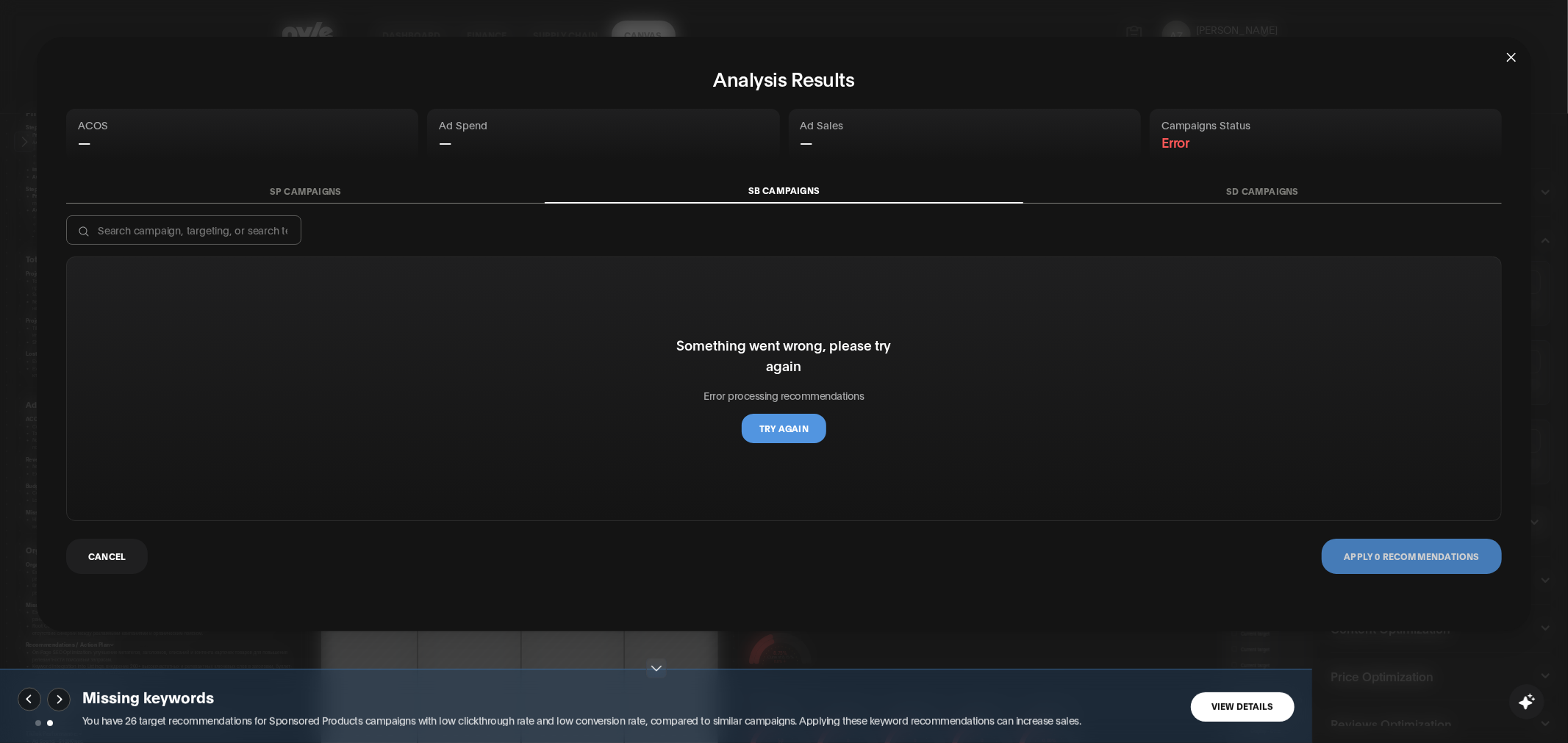
click at [316, 194] on button "SP Campaigns" at bounding box center [304, 191] width 478 height 24
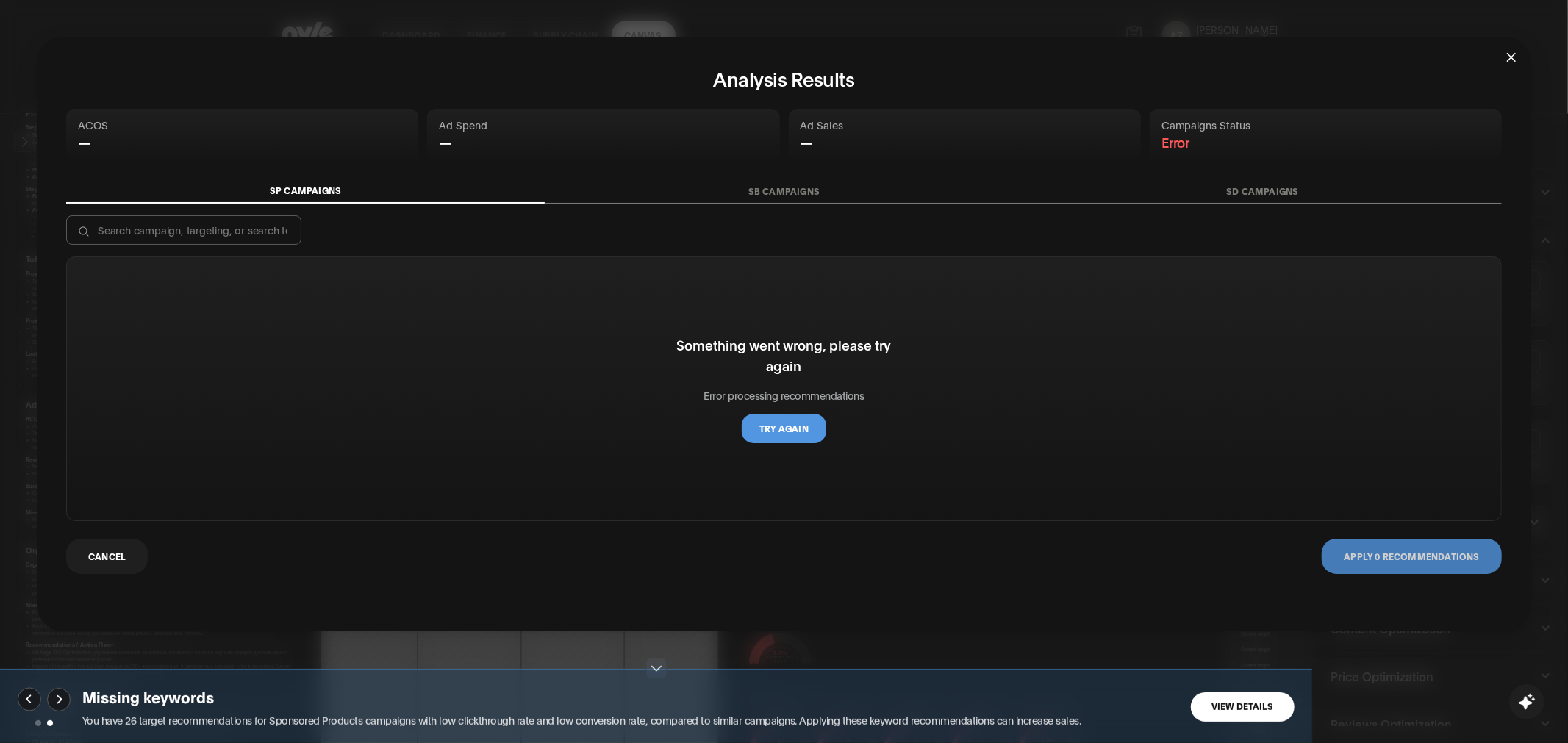
click at [784, 440] on button "Try again" at bounding box center [784, 428] width 85 height 29
